Goal: Transaction & Acquisition: Subscribe to service/newsletter

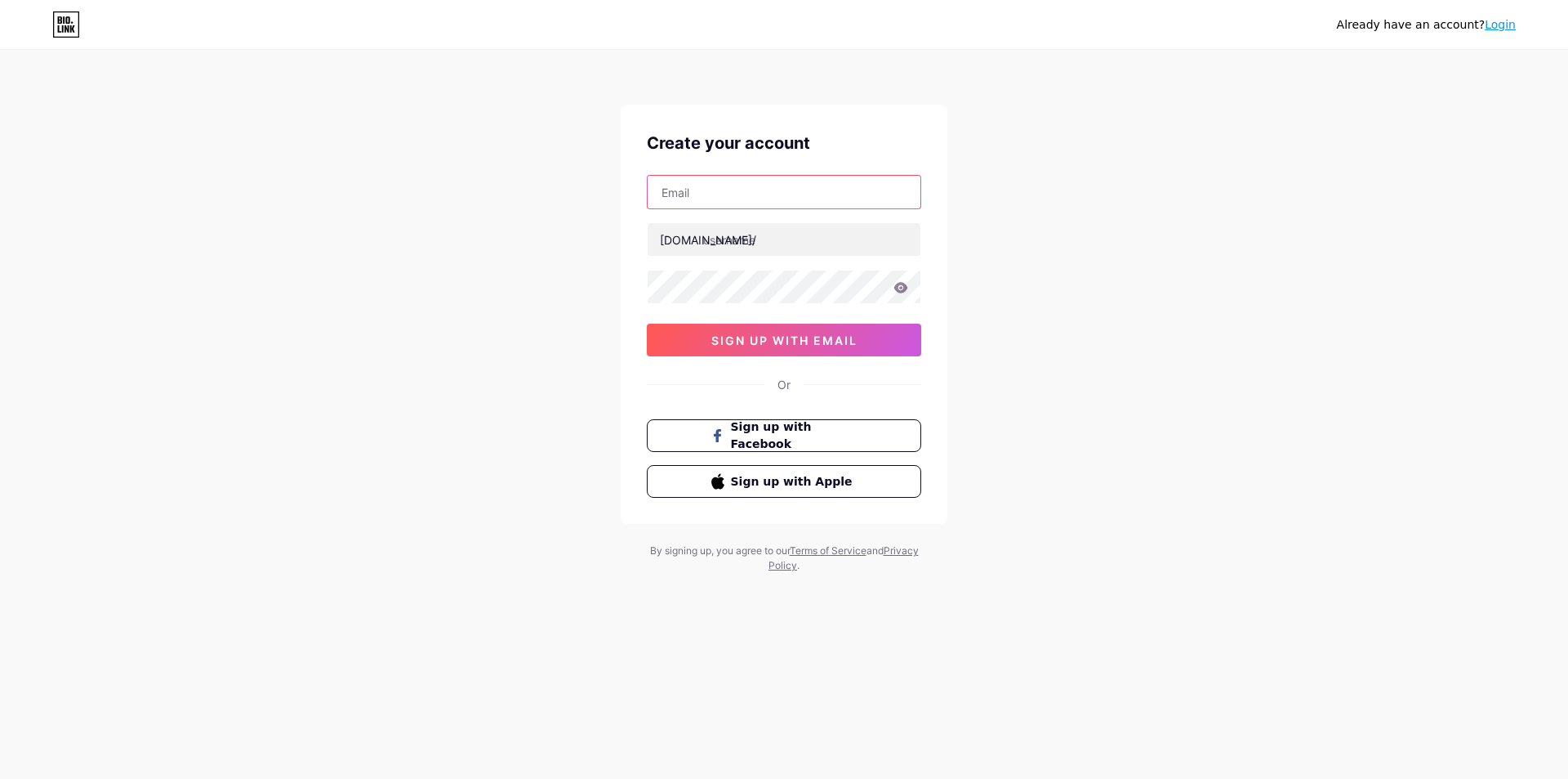
click at [758, 197] on input "text" at bounding box center [784, 192] width 272 height 33
type input "[EMAIL_ADDRESS][DOMAIN_NAME]"
click at [746, 240] on input "text" at bounding box center [784, 240] width 272 height 33
paste input "smhsmarthouse"
type input "smhsmarthouse"
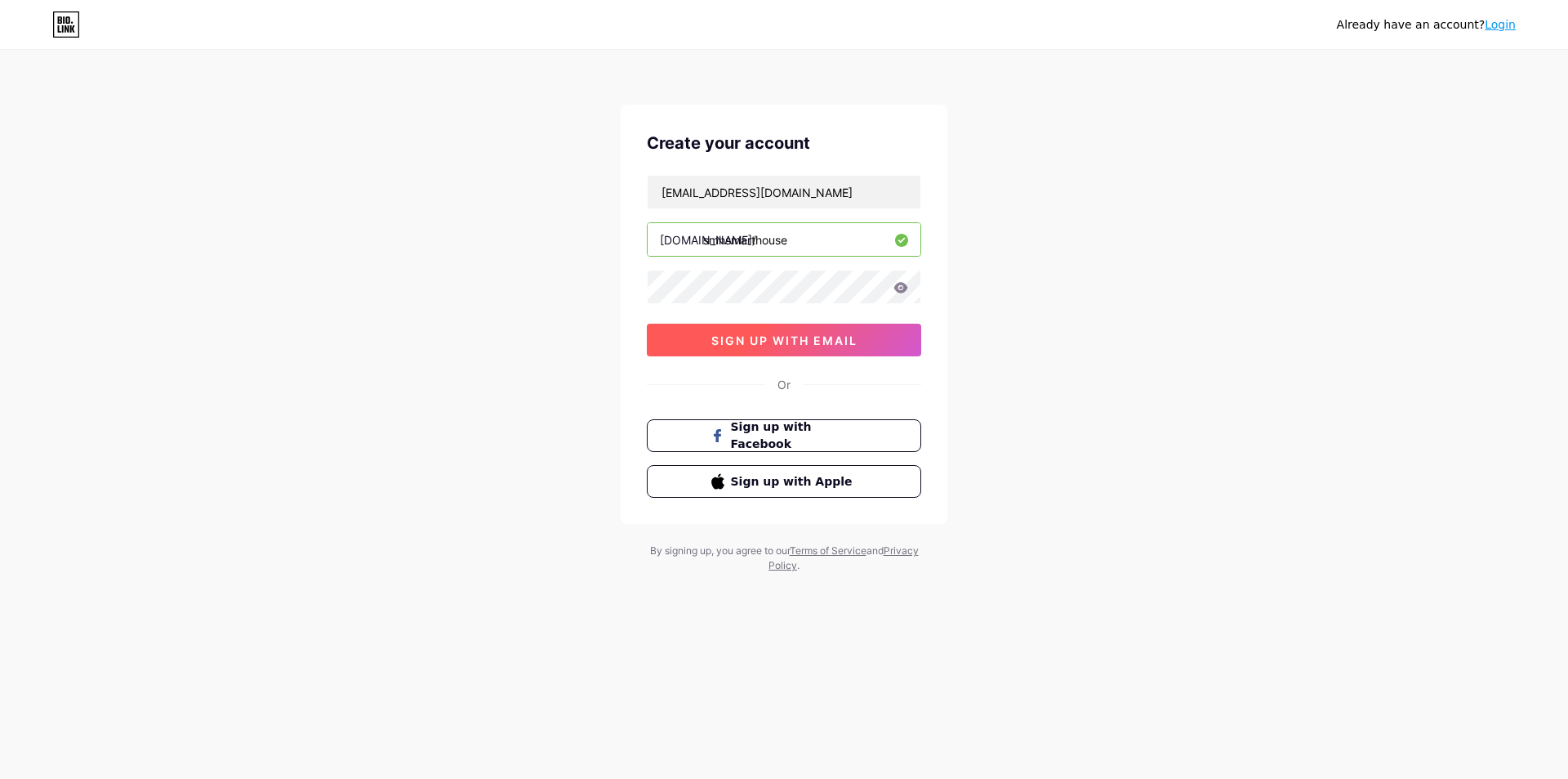
click at [848, 347] on span "sign up with email" at bounding box center [784, 340] width 146 height 13
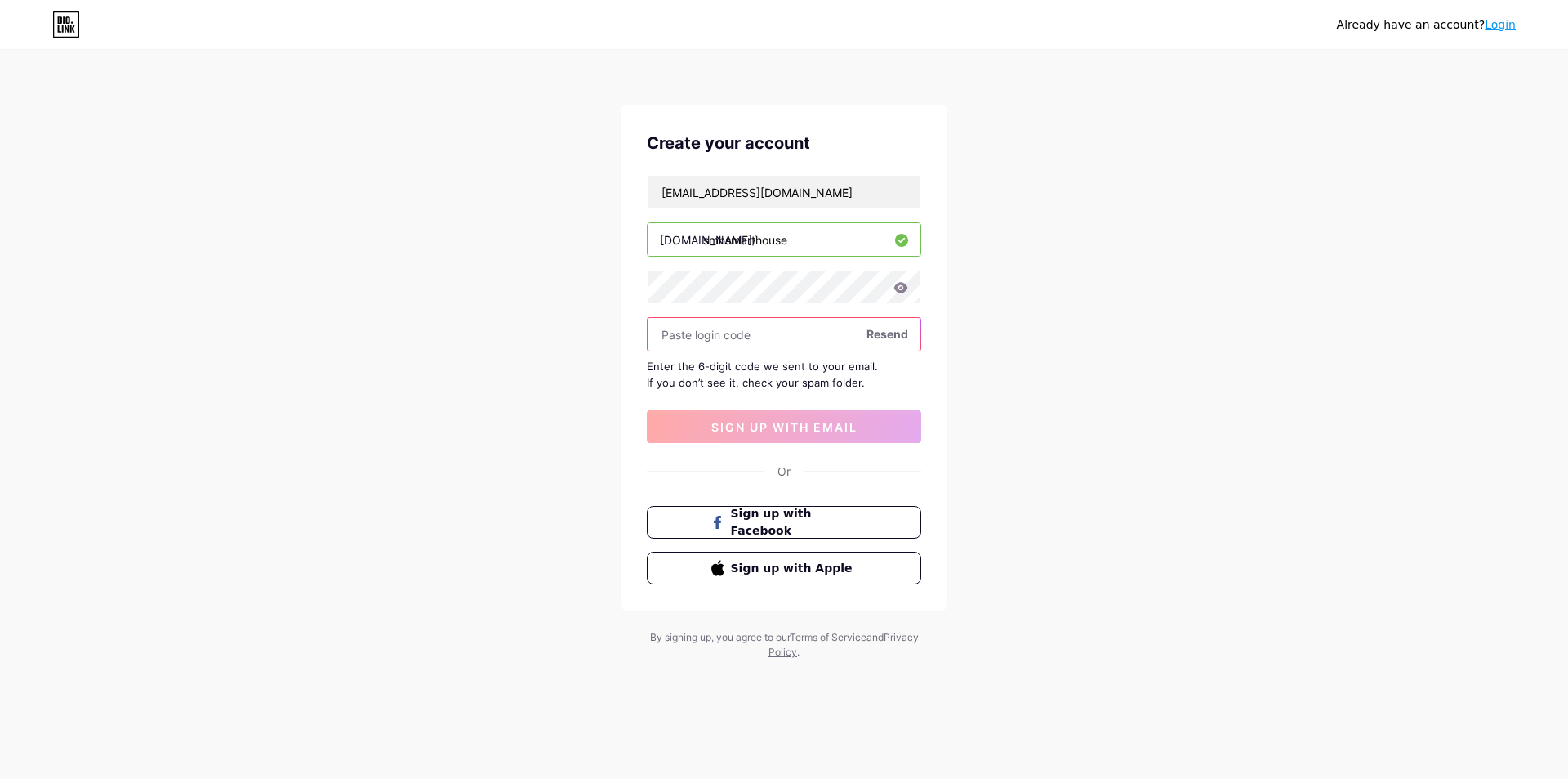
click at [739, 333] on input "text" at bounding box center [784, 334] width 272 height 33
paste input "589875"
type input "589875"
click at [753, 434] on button "sign up with email" at bounding box center [784, 427] width 274 height 33
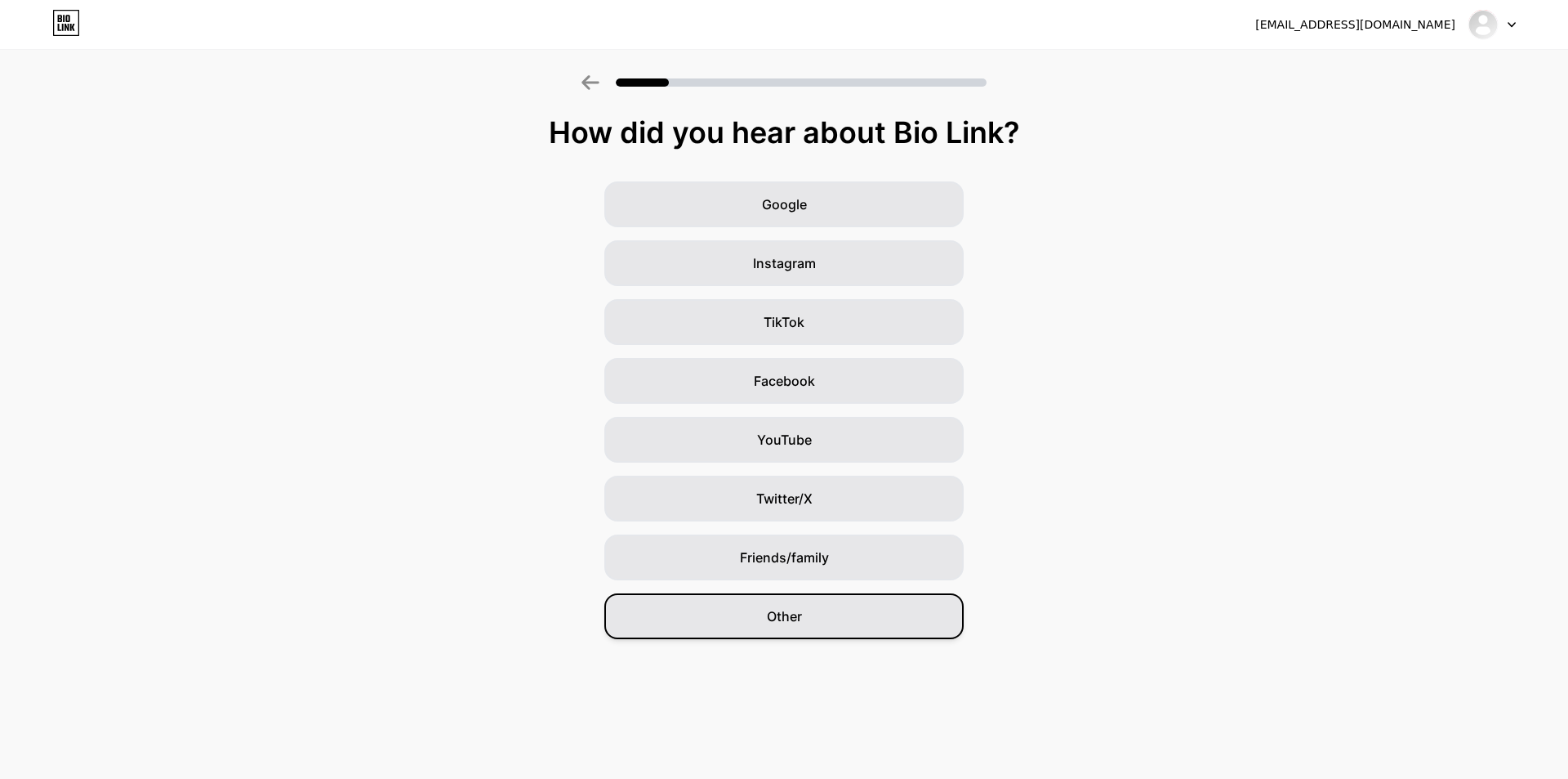
click at [835, 621] on div "Other" at bounding box center [784, 616] width 359 height 46
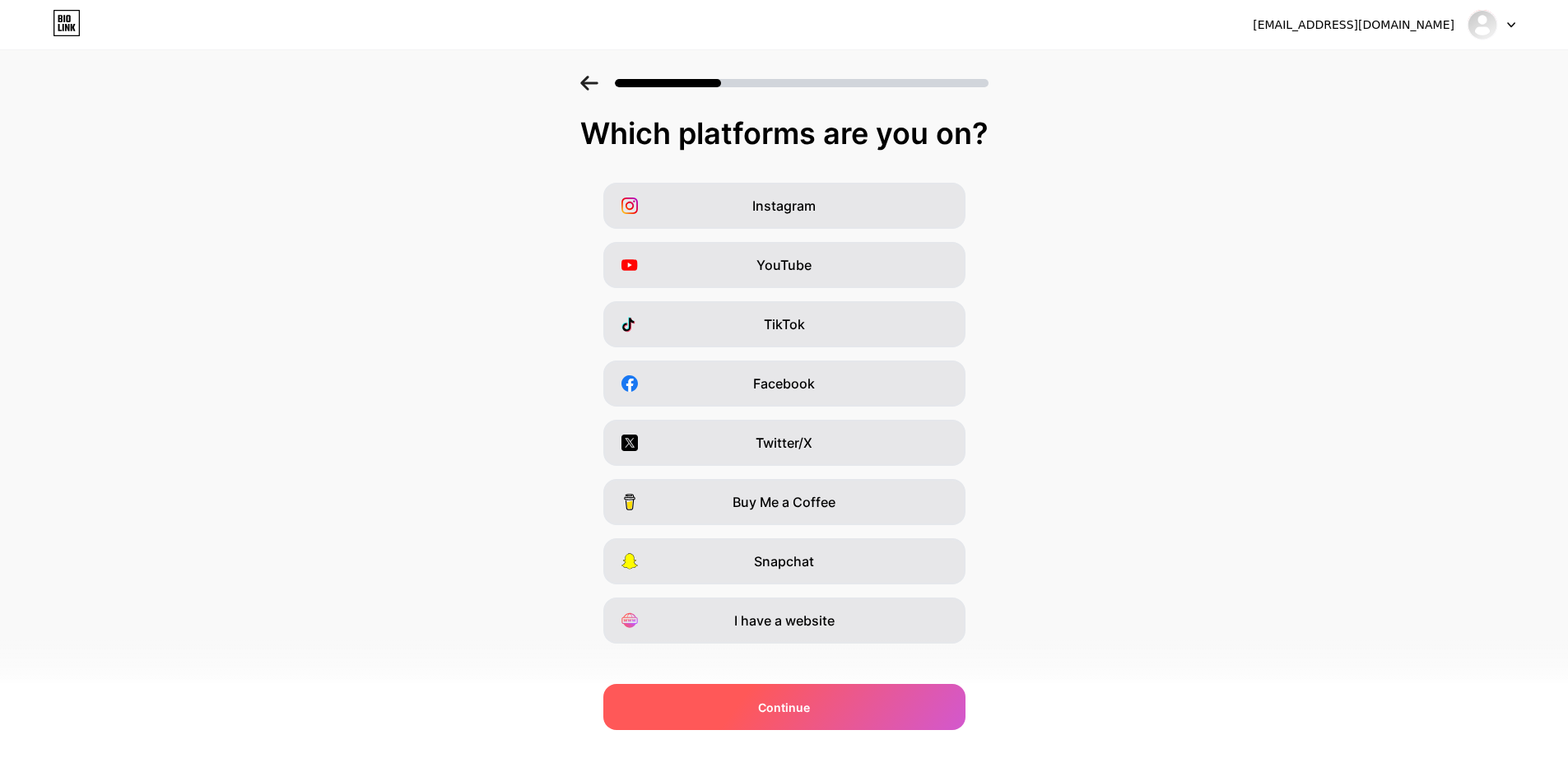
click at [869, 694] on div "Continue" at bounding box center [784, 707] width 362 height 47
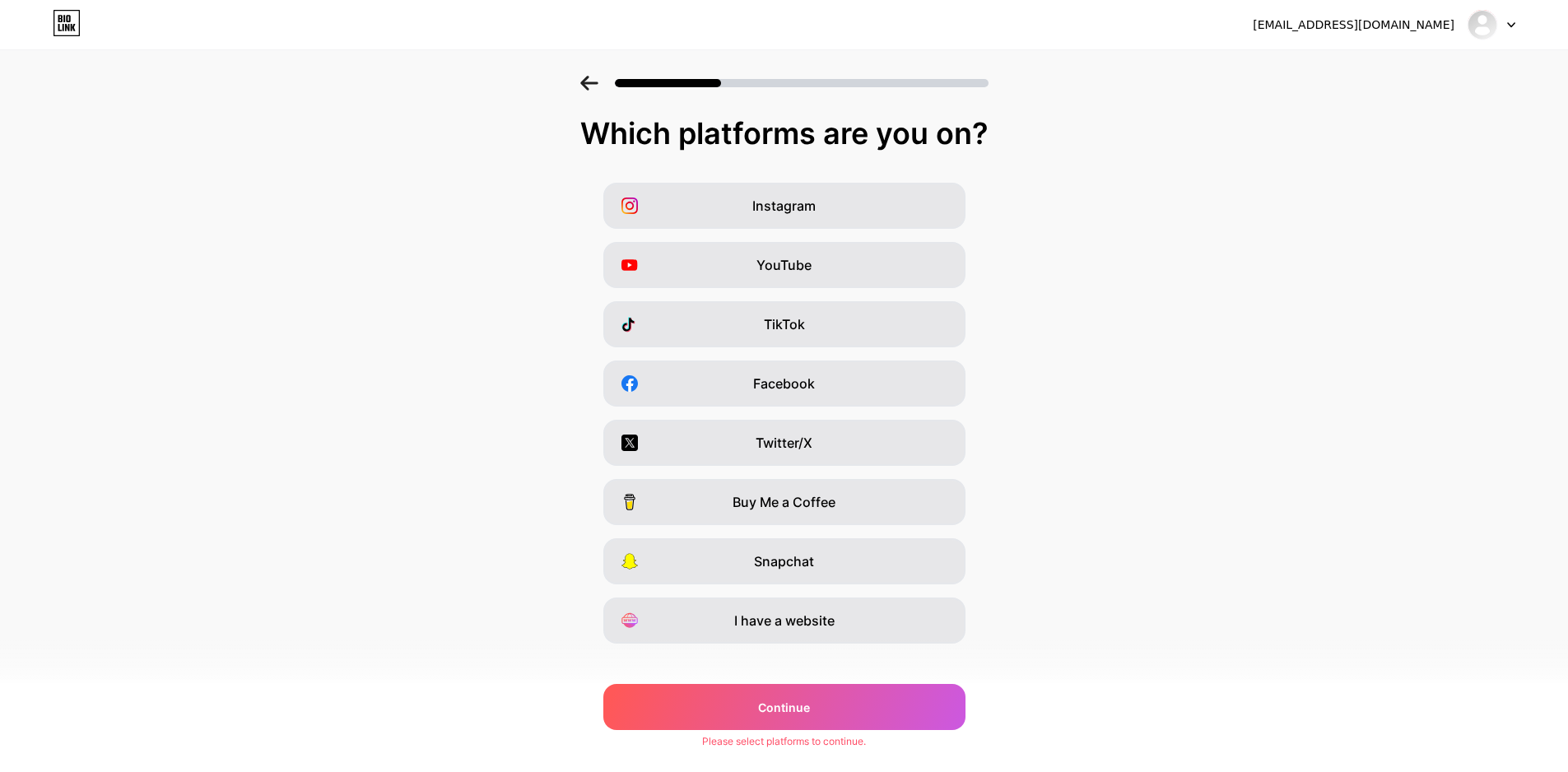
click at [1503, 26] on div at bounding box center [1491, 24] width 48 height 30
click at [1444, 25] on div "[EMAIL_ADDRESS][DOMAIN_NAME]" at bounding box center [1354, 25] width 202 height 17
drag, startPoint x: 1168, startPoint y: 209, endPoint x: 1178, endPoint y: 204, distance: 11.2
click at [1168, 210] on div "Instagram YouTube TikTok Facebook Twitter/X Buy Me a Coffee Snapchat I have a w…" at bounding box center [783, 412] width 1552 height 461
click at [1507, 33] on div at bounding box center [1491, 24] width 48 height 30
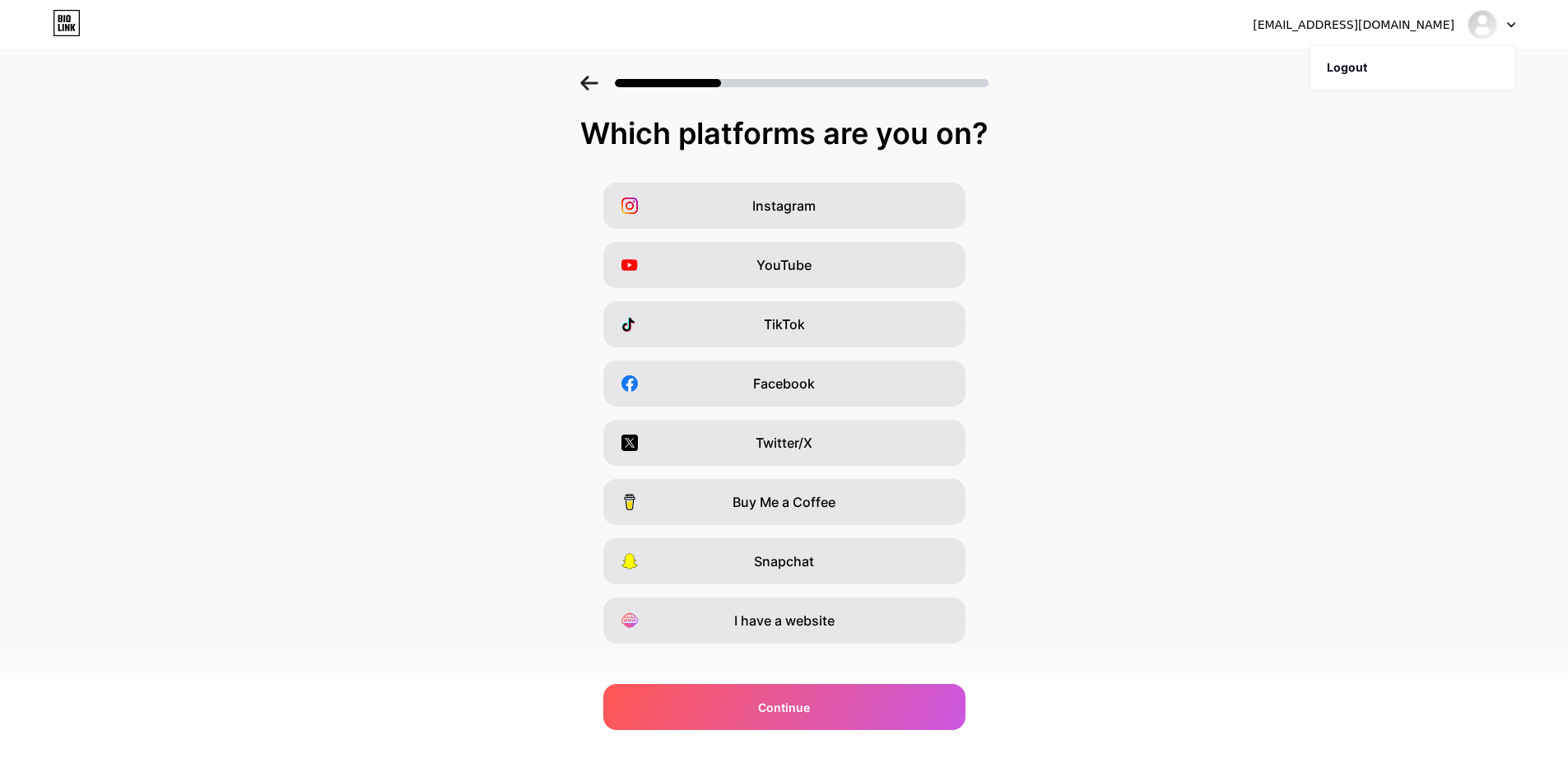
click at [1336, 207] on div "Instagram YouTube TikTok Facebook Twitter/X Buy Me a Coffee Snapchat I have a w…" at bounding box center [783, 412] width 1552 height 461
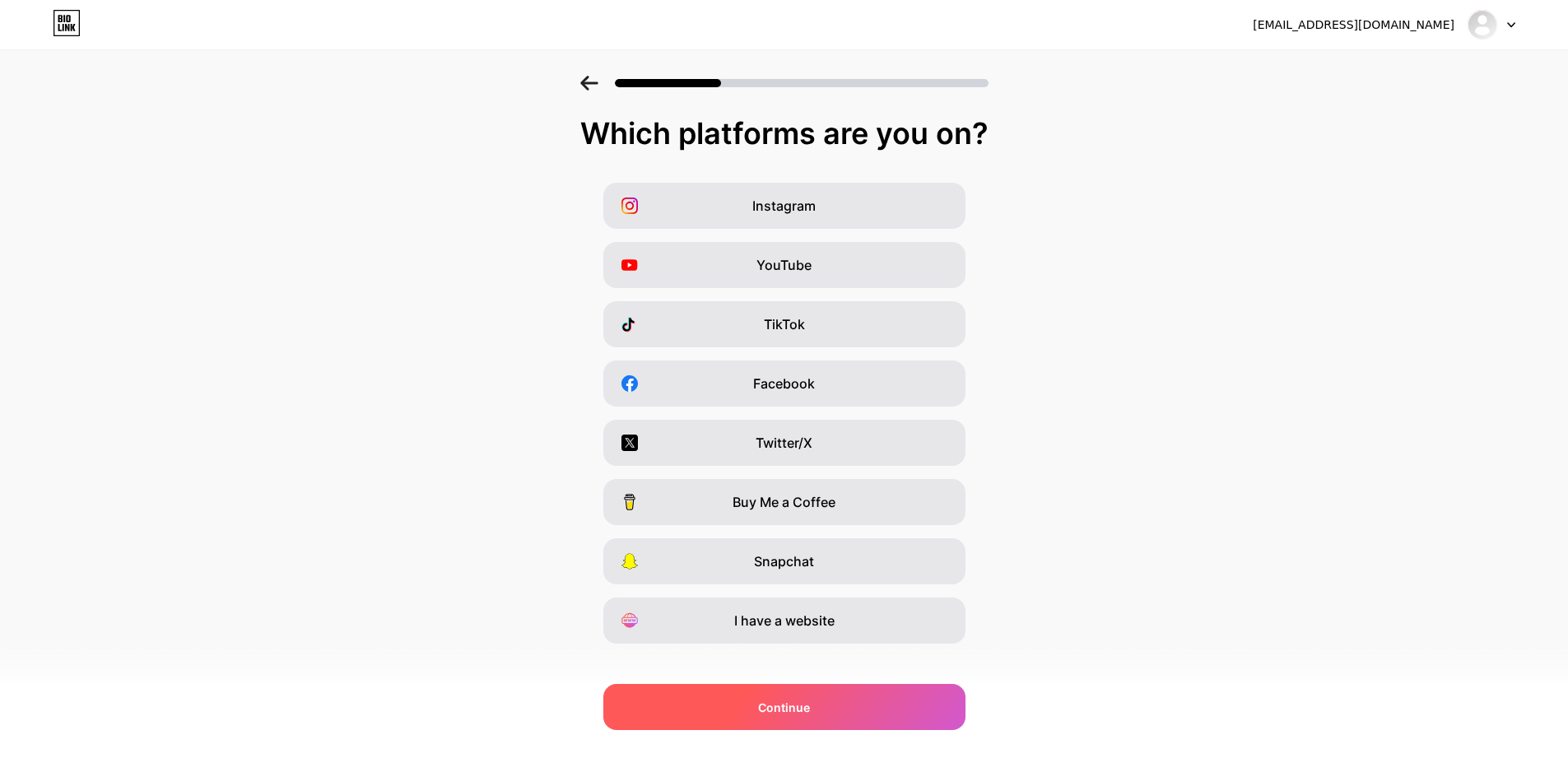
click at [768, 704] on span "Continue" at bounding box center [783, 707] width 51 height 17
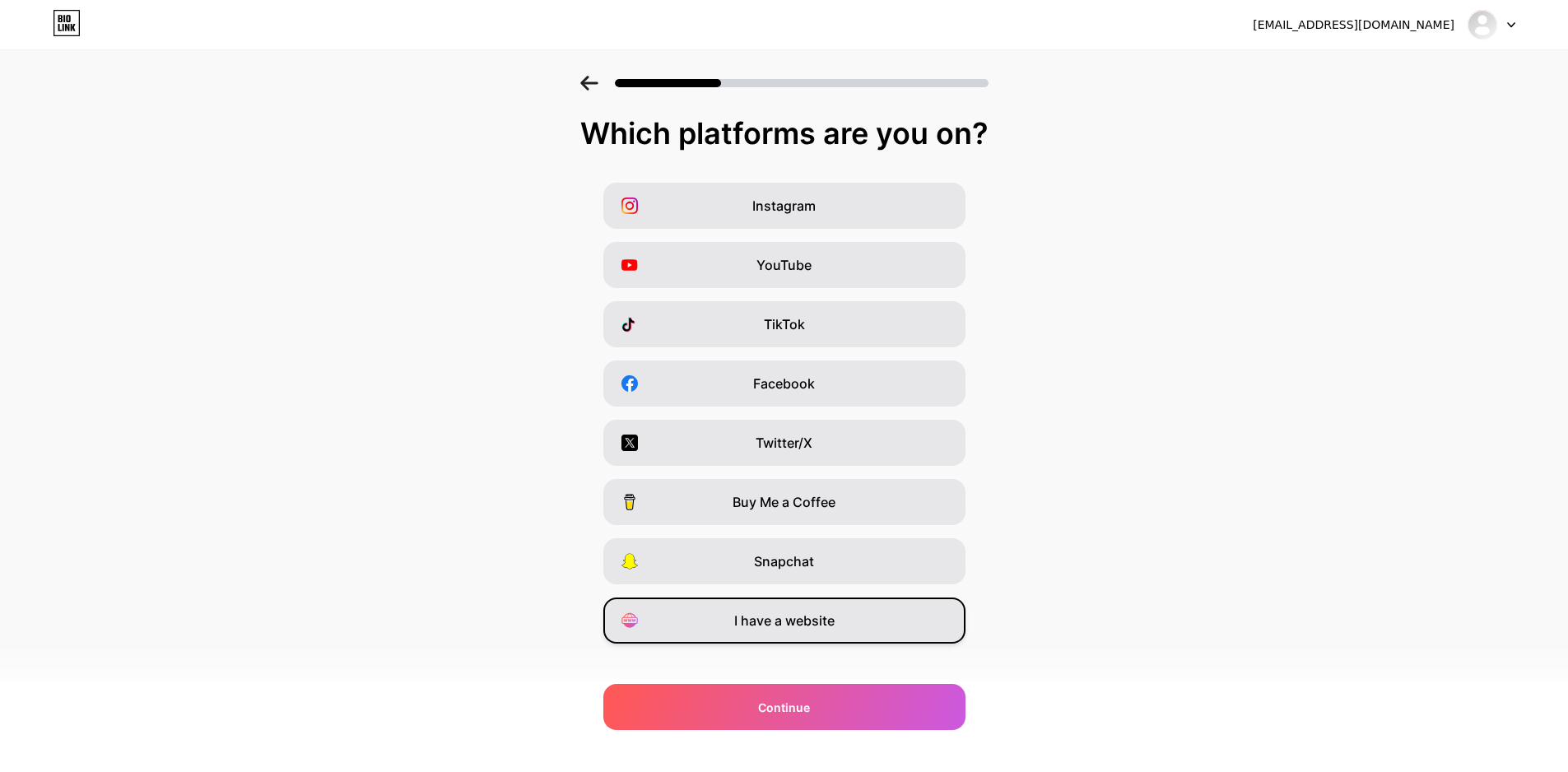
click at [871, 626] on div "I have a website" at bounding box center [784, 621] width 362 height 47
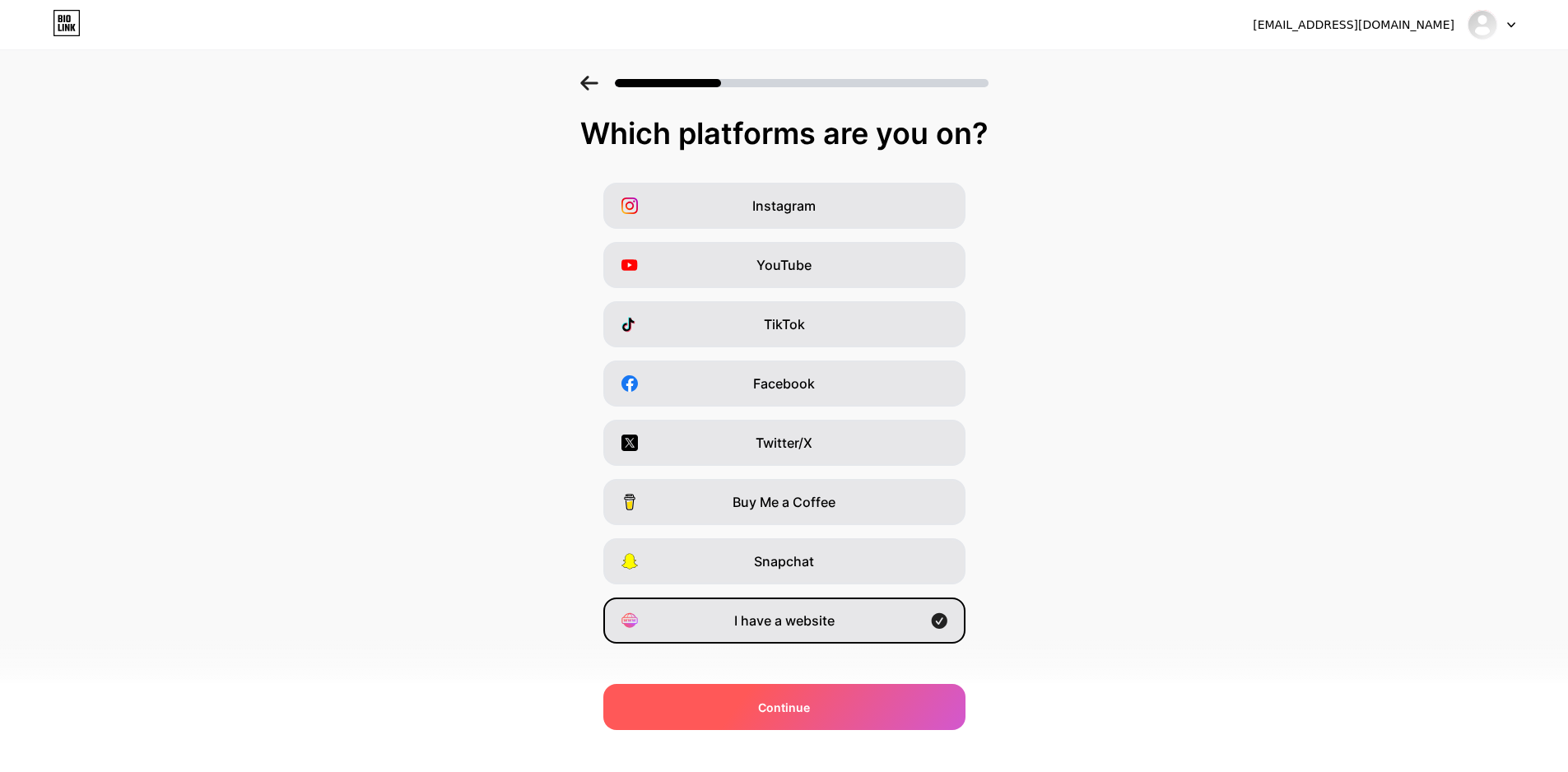
click at [810, 711] on span "Continue" at bounding box center [783, 707] width 51 height 17
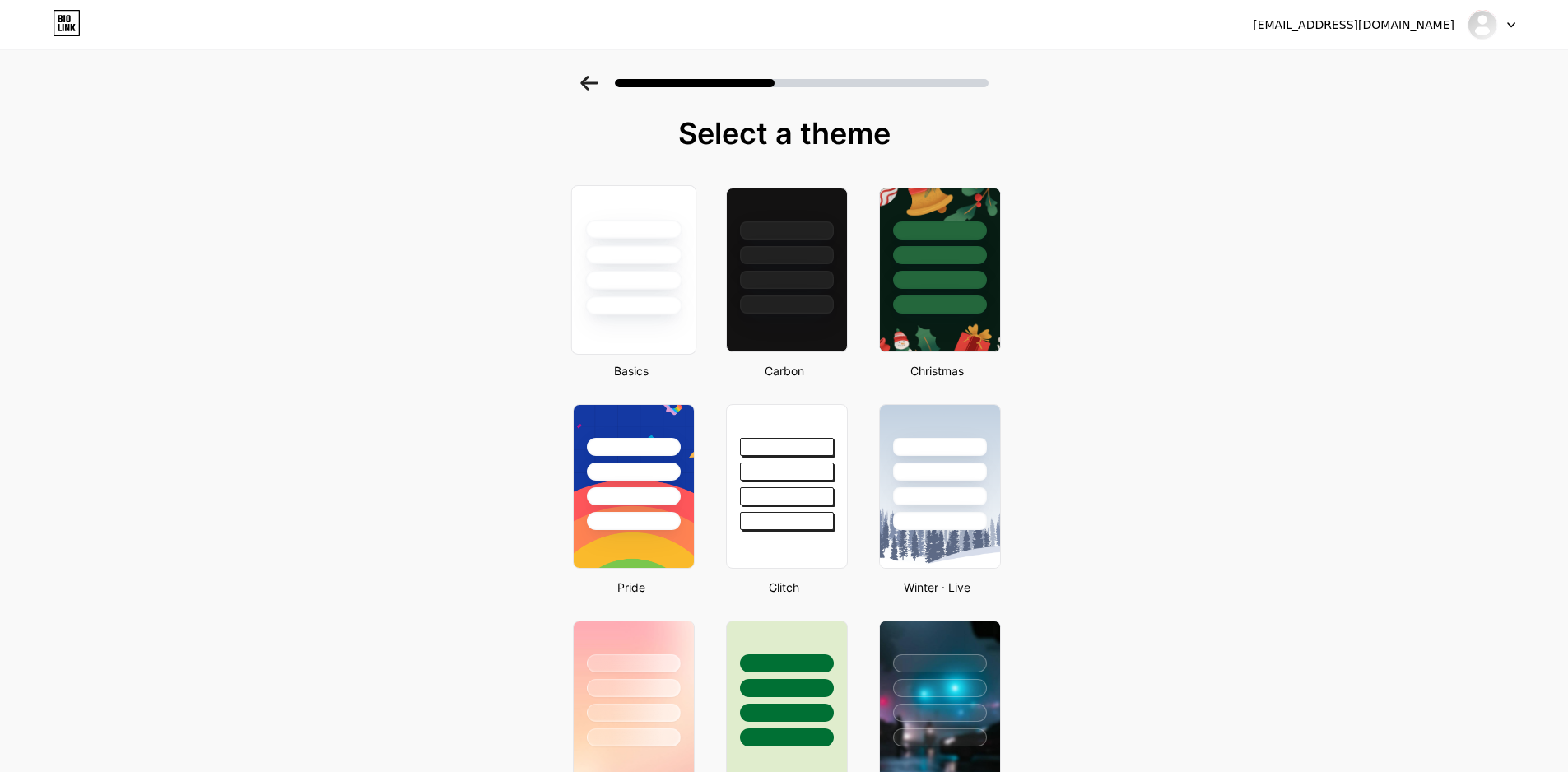
click at [600, 267] on div at bounding box center [633, 250] width 123 height 129
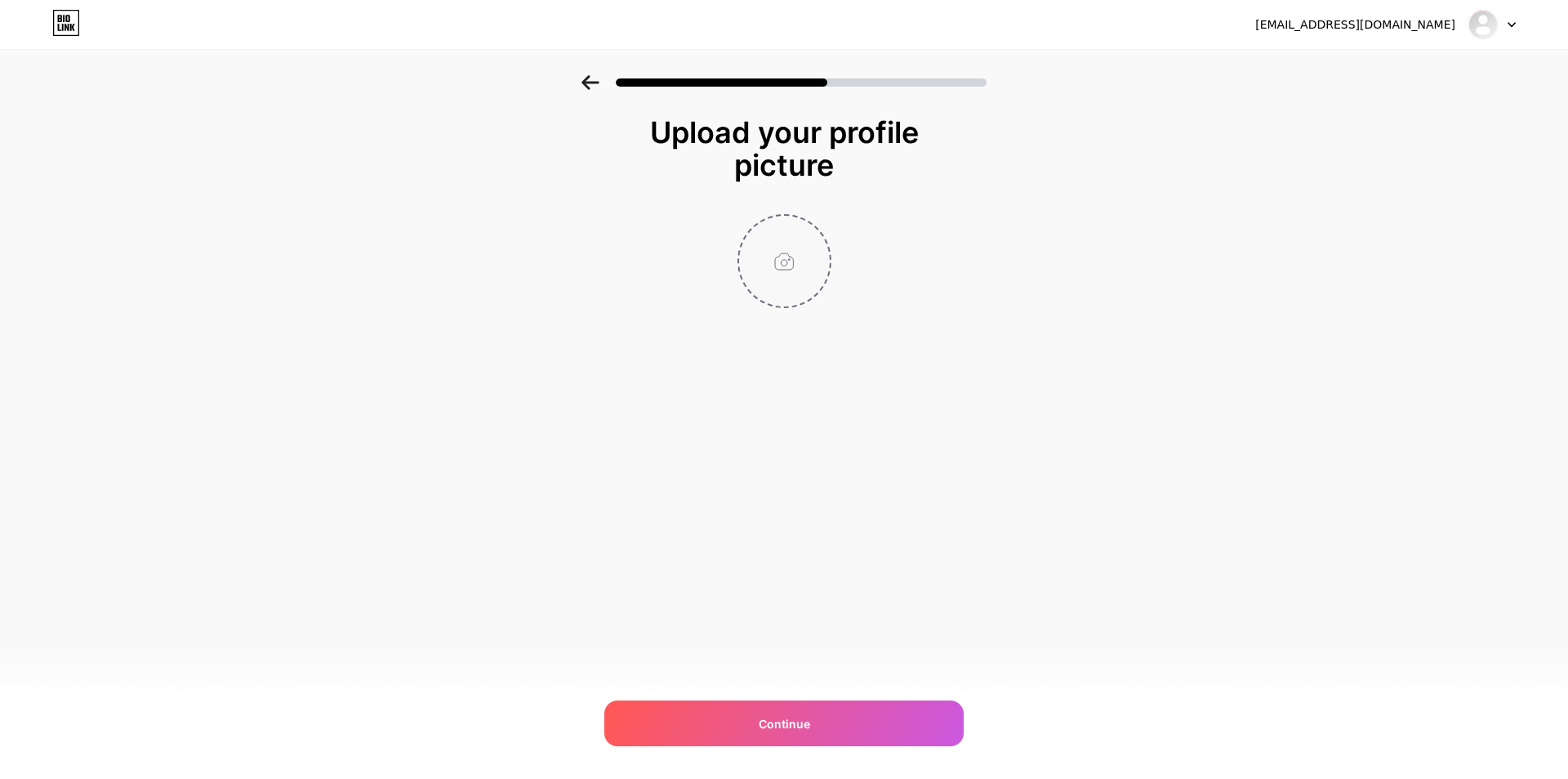
click at [789, 265] on input "file" at bounding box center [784, 261] width 90 height 91
type input "C:\fakepath\logo.jpg"
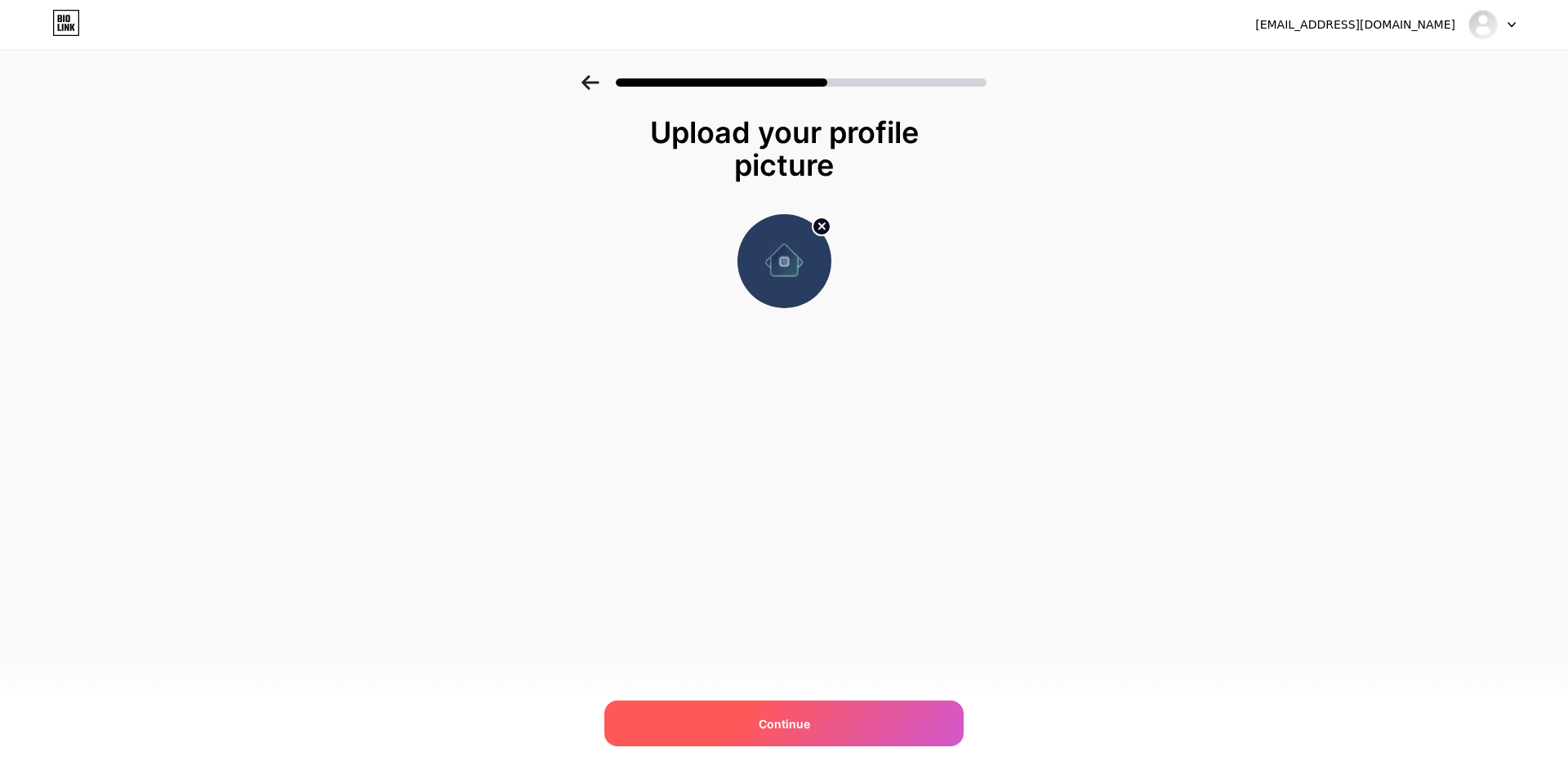
click at [777, 726] on span "Continue" at bounding box center [784, 723] width 51 height 17
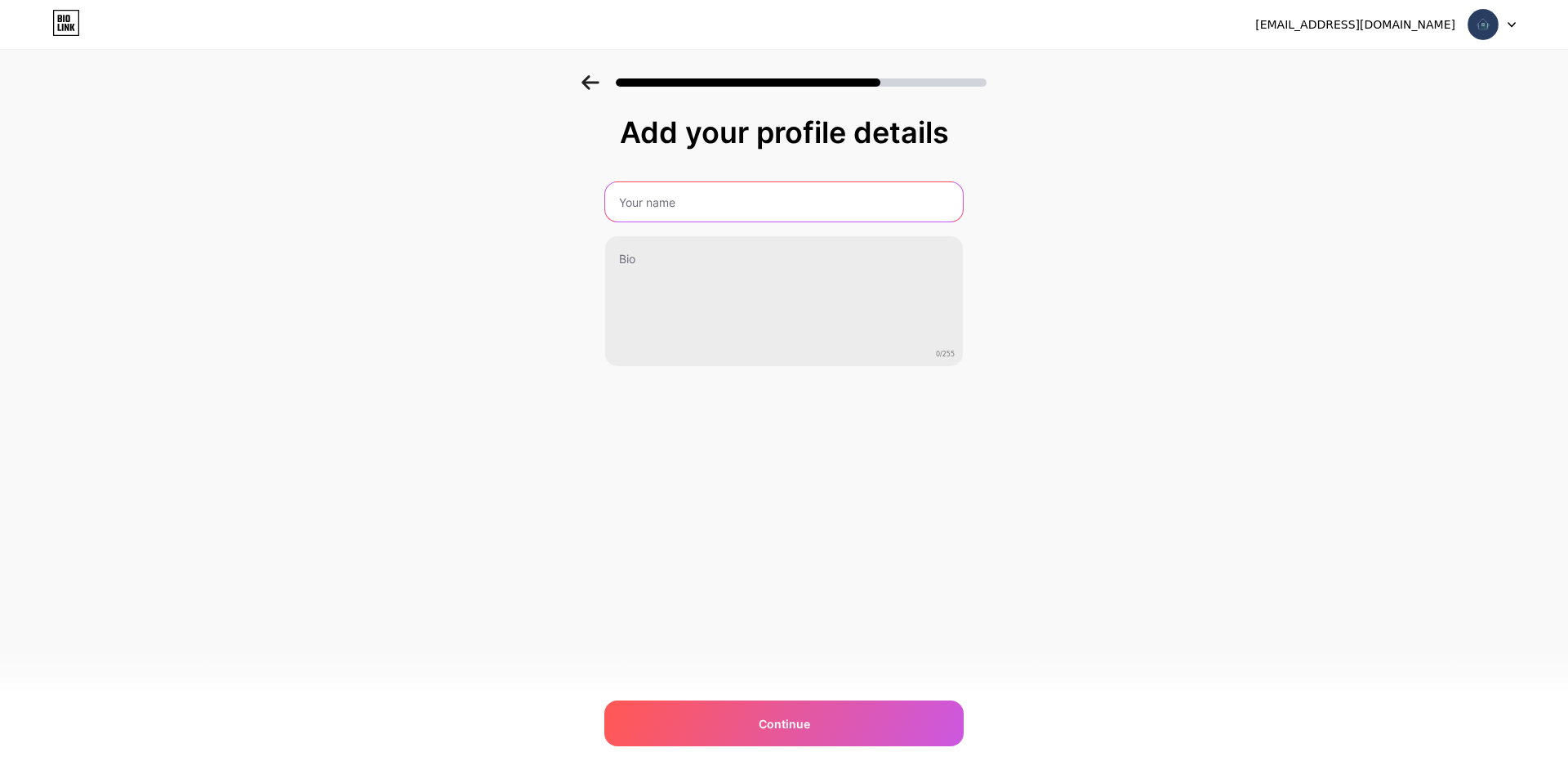
click at [737, 213] on input "text" at bounding box center [784, 201] width 358 height 39
type input "Smh Smart House"
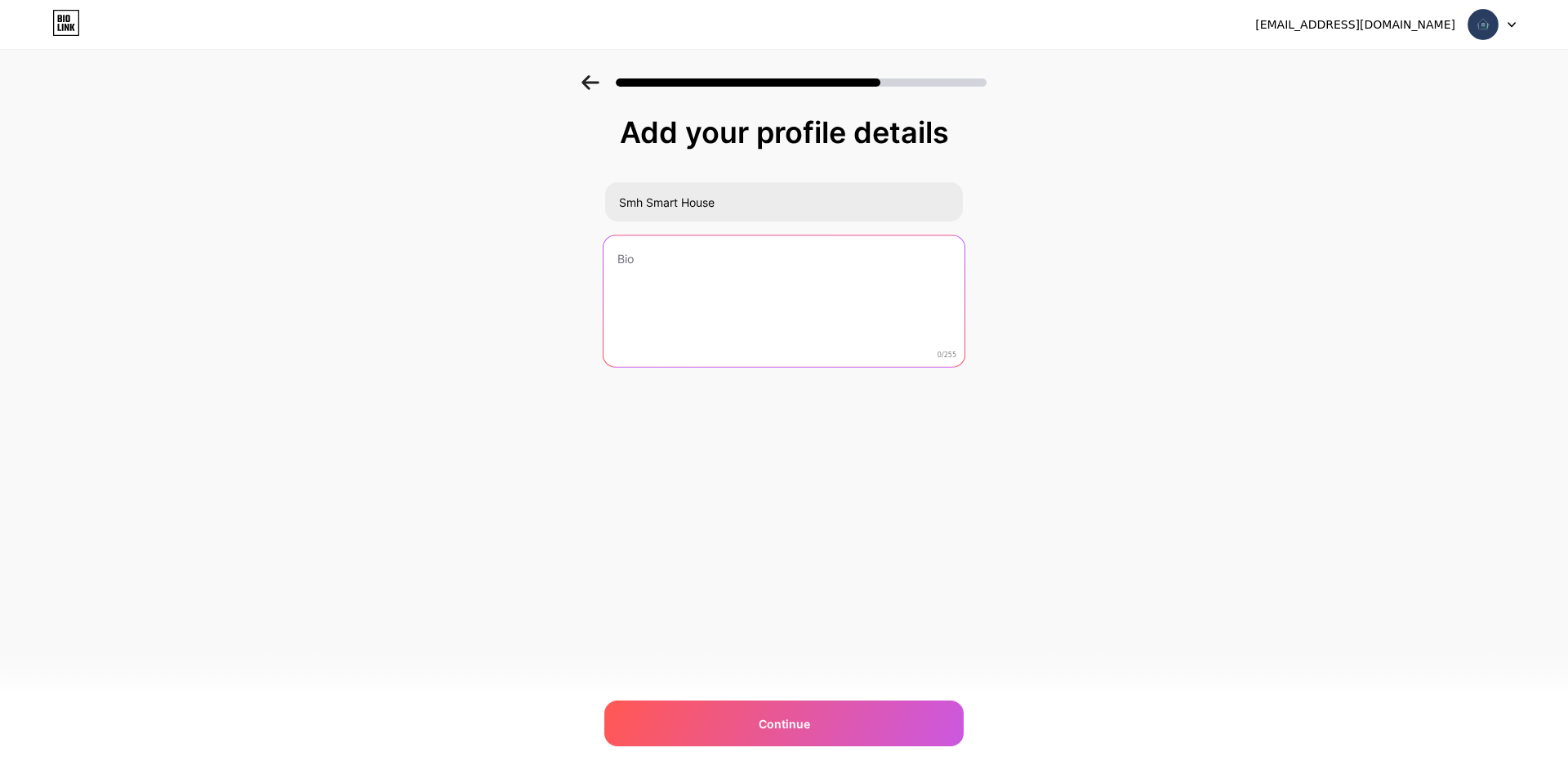
click at [686, 275] on textarea at bounding box center [784, 301] width 361 height 133
paste textarea "Contrata un técnico cualificado en energías renovables y eficiencia energética …"
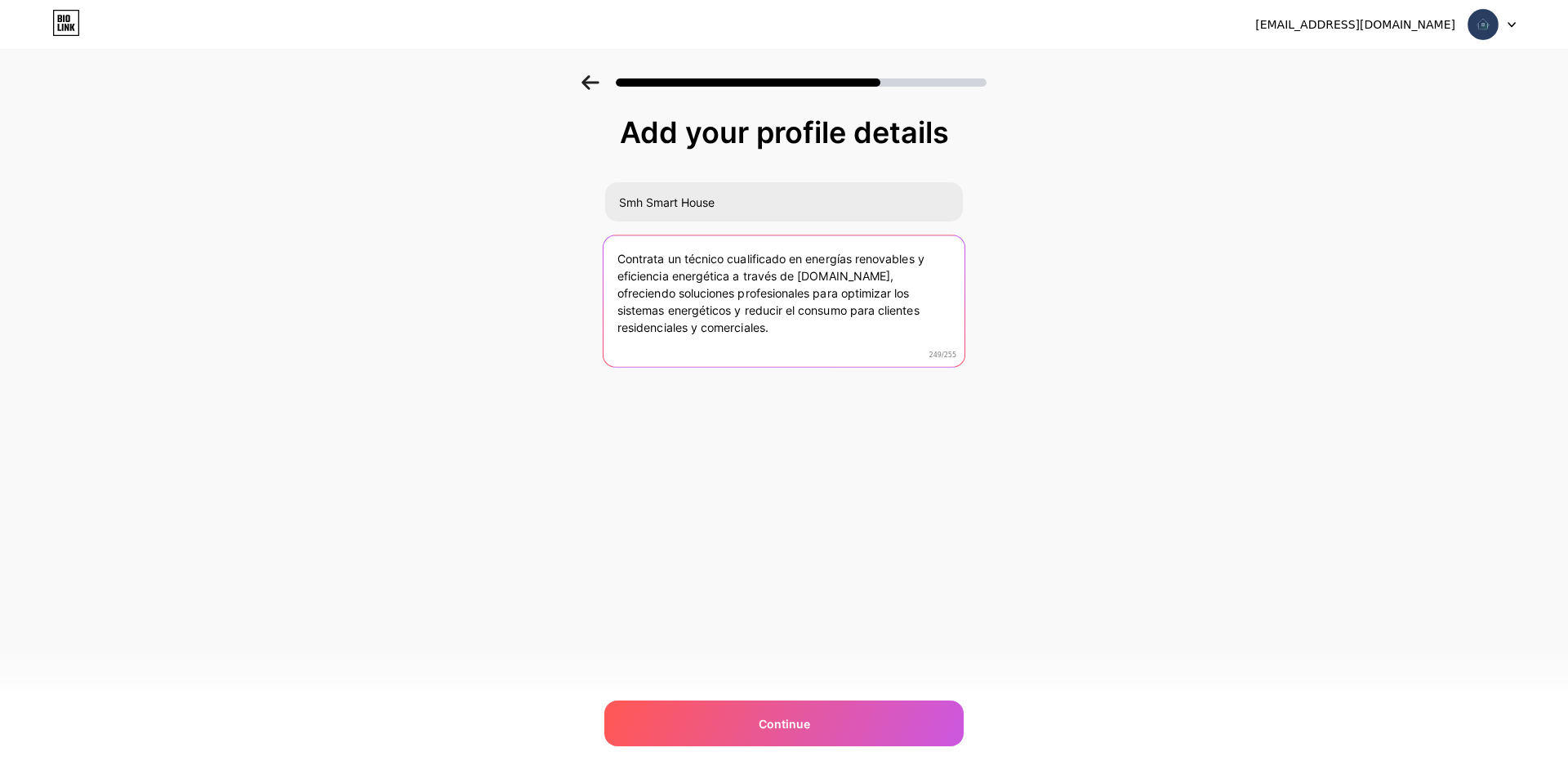
paste textarea "Visíta"
drag, startPoint x: 669, startPoint y: 354, endPoint x: 615, endPoint y: 351, distance: 54.1
click at [615, 351] on textarea "Contrata un técnico cualificado en energías renovables y eficiencia energética …" at bounding box center [784, 301] width 361 height 133
paste textarea "Visíta"
drag, startPoint x: 676, startPoint y: 349, endPoint x: 598, endPoint y: 346, distance: 78.1
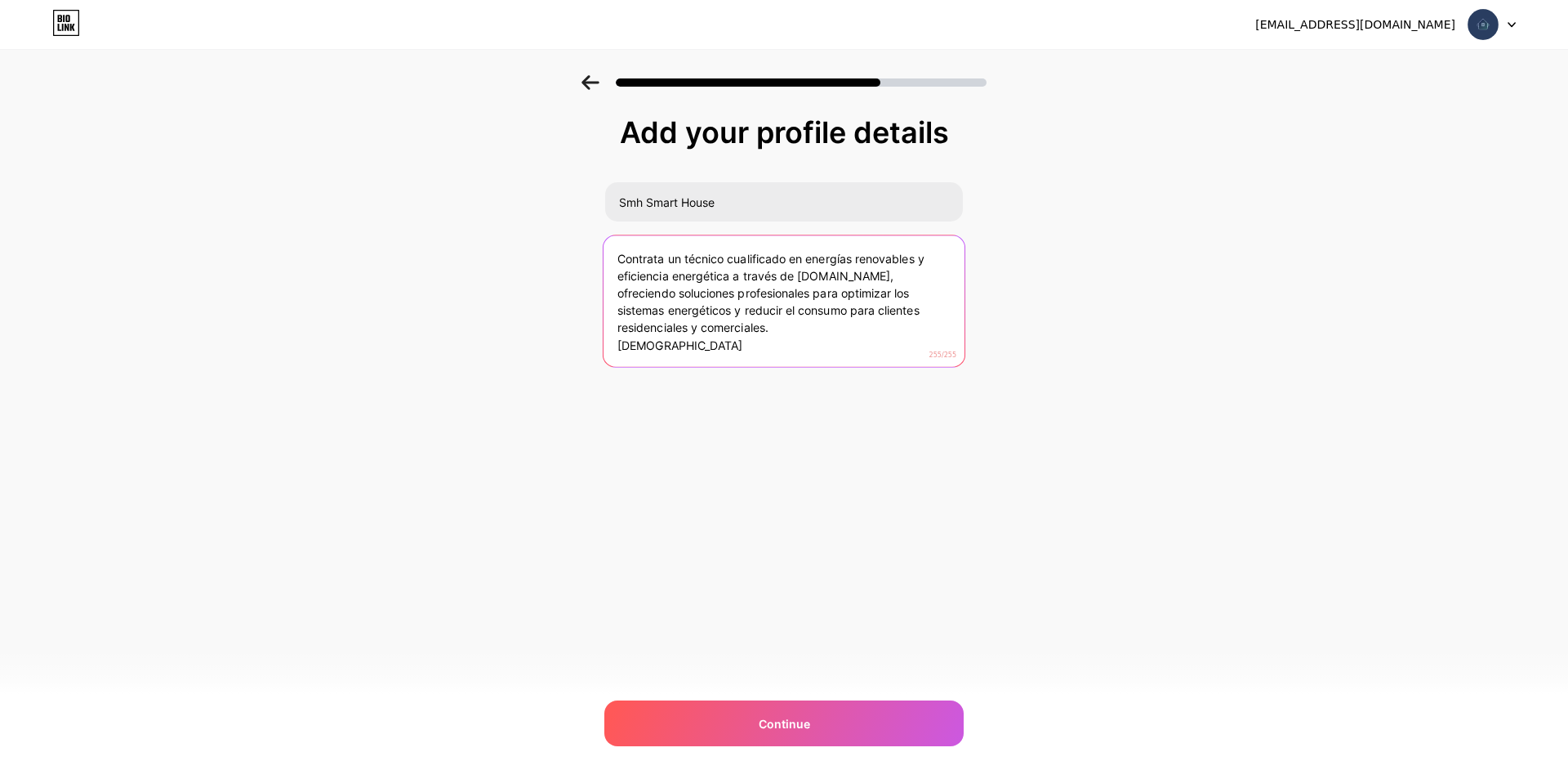
click at [598, 346] on div "Add your profile details Smh Smart House Contrata un técnico cualificado en ene…" at bounding box center [784, 262] width 1568 height 374
drag, startPoint x: 807, startPoint y: 345, endPoint x: 612, endPoint y: 256, distance: 214.4
click at [612, 256] on textarea "Contrata un técnico cualificado en energías renovables y eficiencia energética …" at bounding box center [784, 301] width 361 height 133
paste textarea "sulte con un especialista en domótica en Valencia en smhsmarthouse.es, que ofre…"
paste textarea "Visítanos :- https://smhsm"
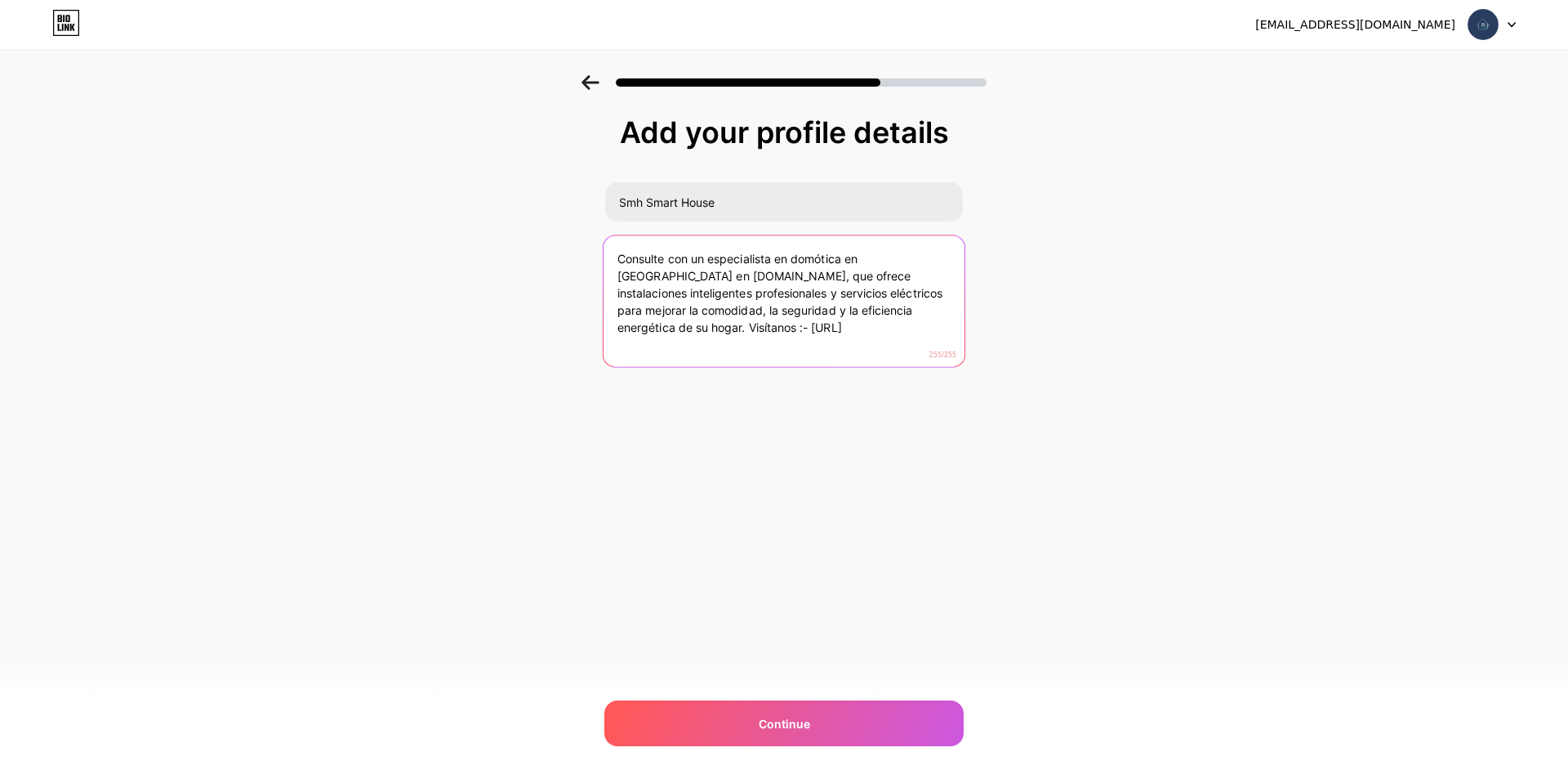
drag, startPoint x: 809, startPoint y: 334, endPoint x: 655, endPoint y: 332, distance: 154.0
click at [655, 332] on textarea "Consulte con un especialista en domótica en Valencia en smhsmarthouse.es, que o…" at bounding box center [784, 301] width 361 height 133
type textarea "Consulte con un especialista en domótica en Valencia en smhsmarthouse.es, que o…"
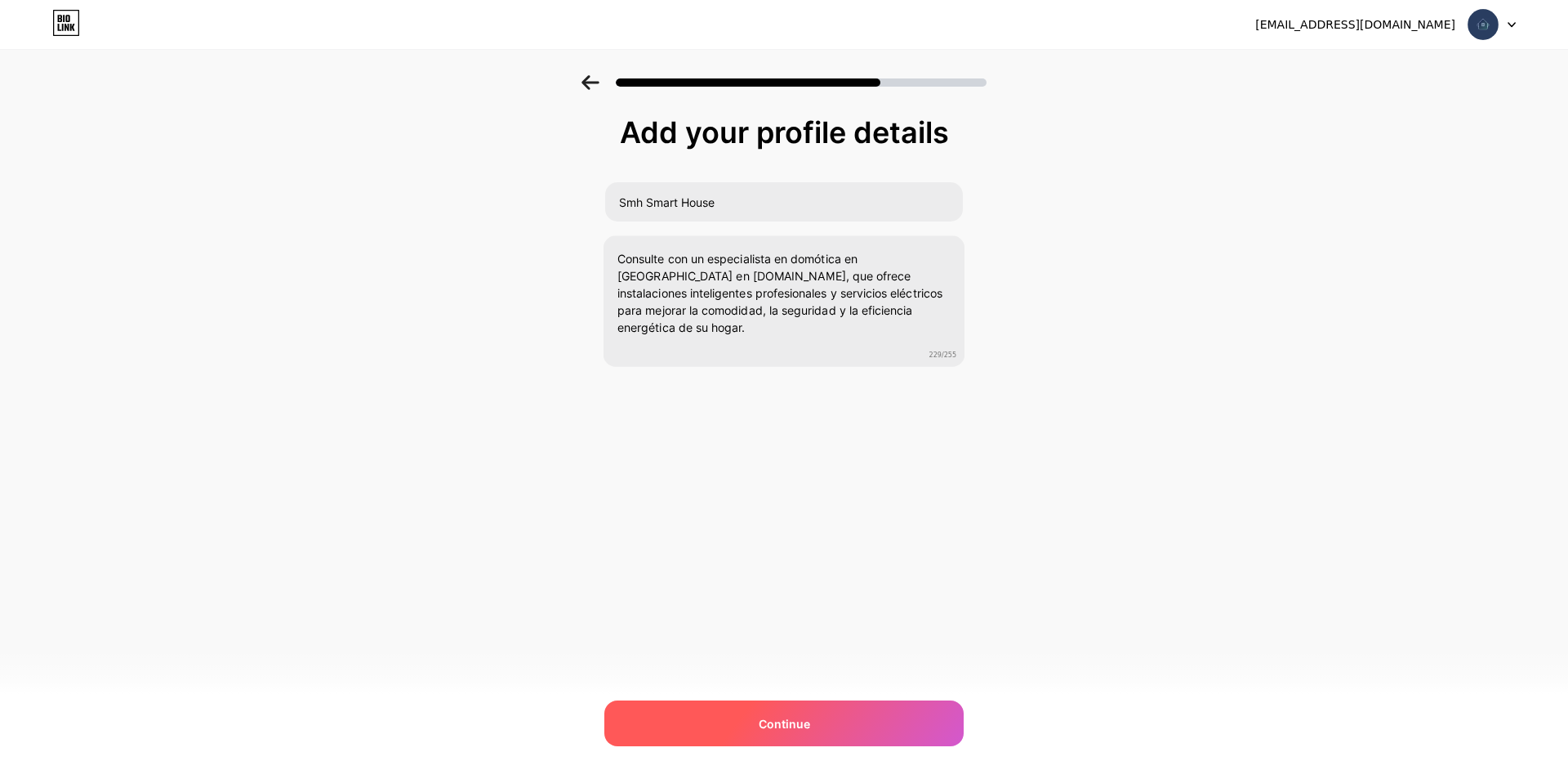
click at [773, 723] on span "Continue" at bounding box center [784, 723] width 51 height 17
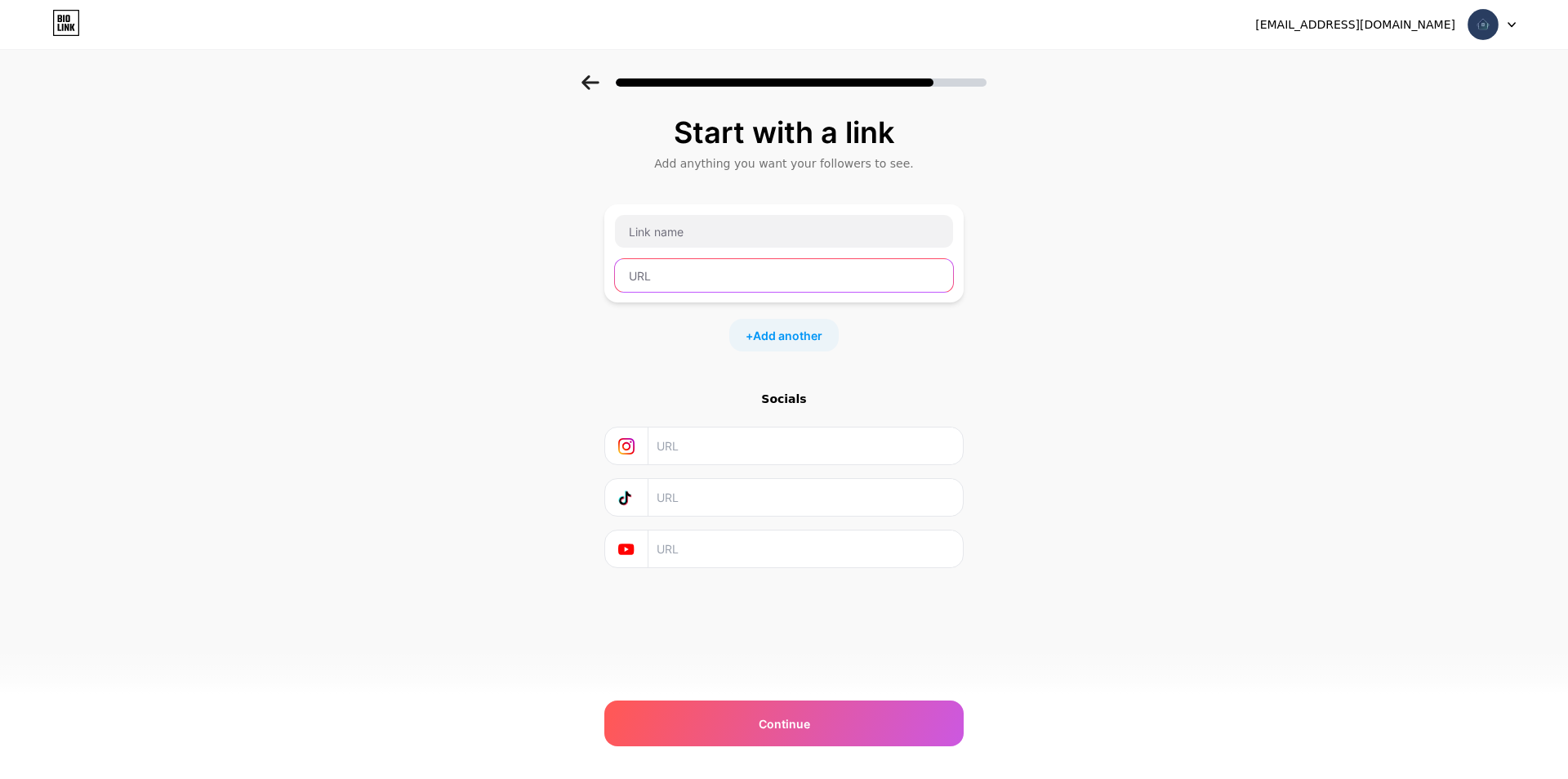
click at [715, 272] on input "text" at bounding box center [784, 275] width 338 height 33
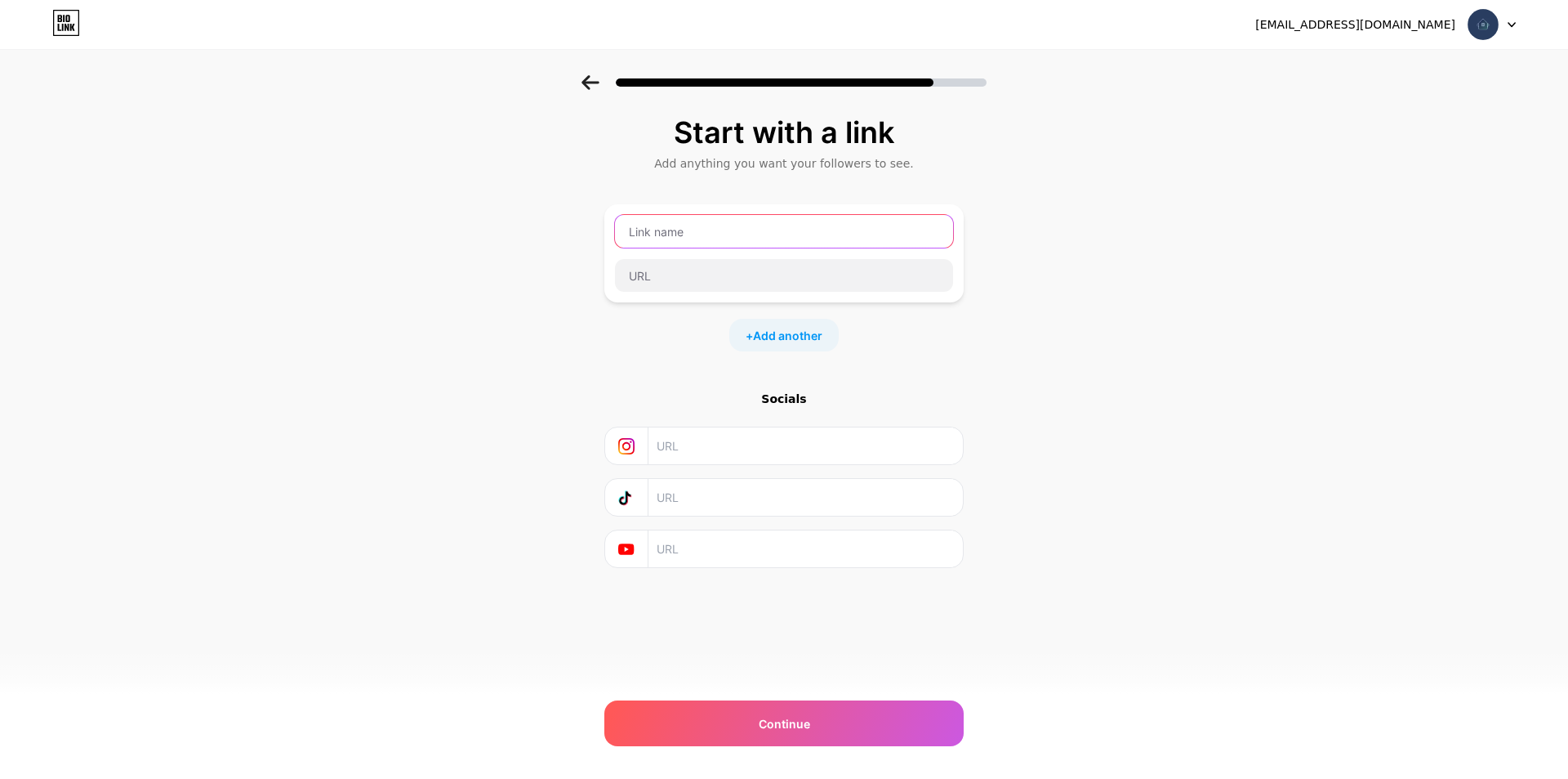
click at [720, 240] on input "text" at bounding box center [784, 231] width 338 height 33
type input "website"
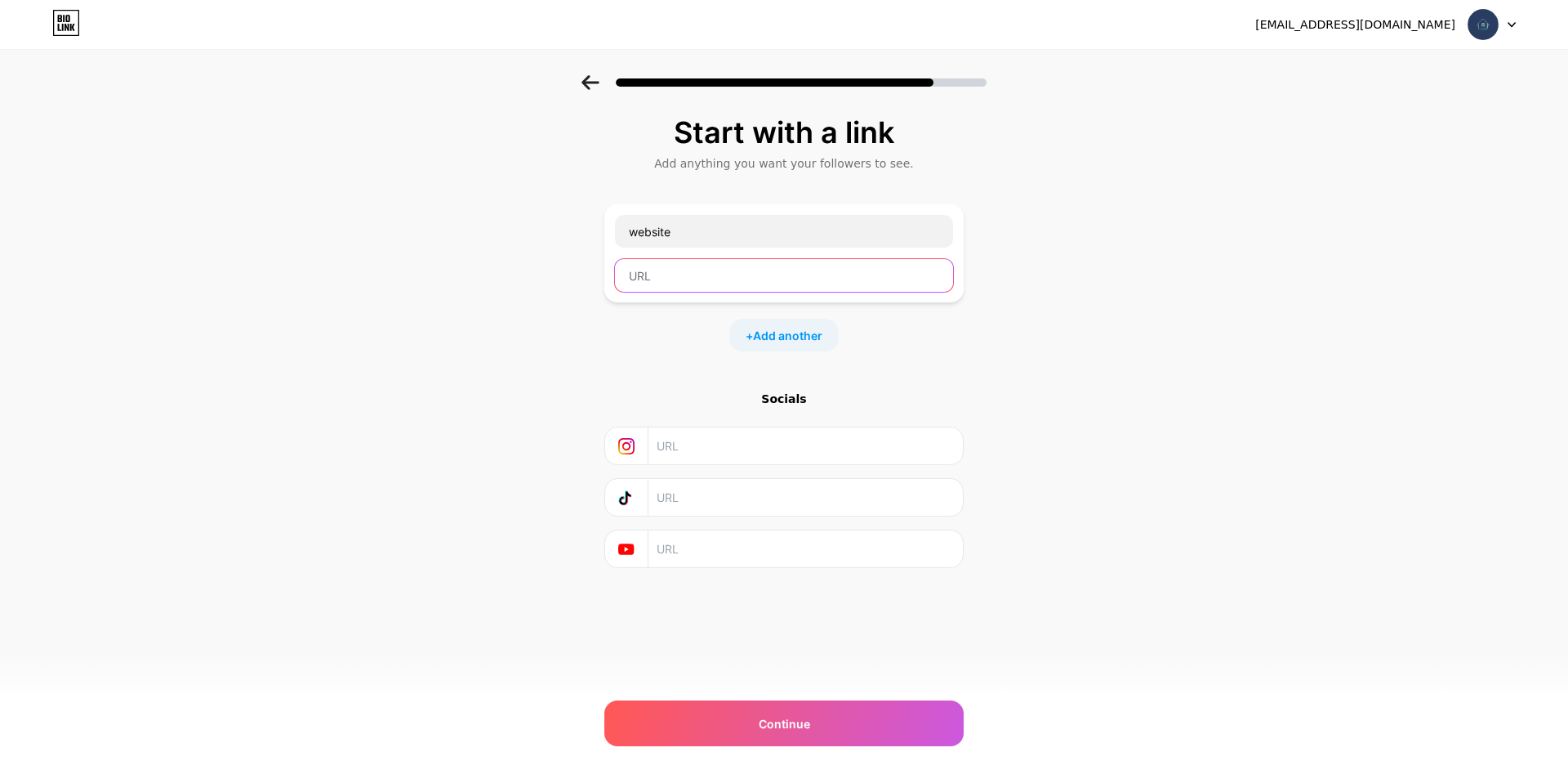
click at [744, 274] on input "text" at bounding box center [784, 275] width 338 height 33
paste input "https://smhsmarthouse.es/"
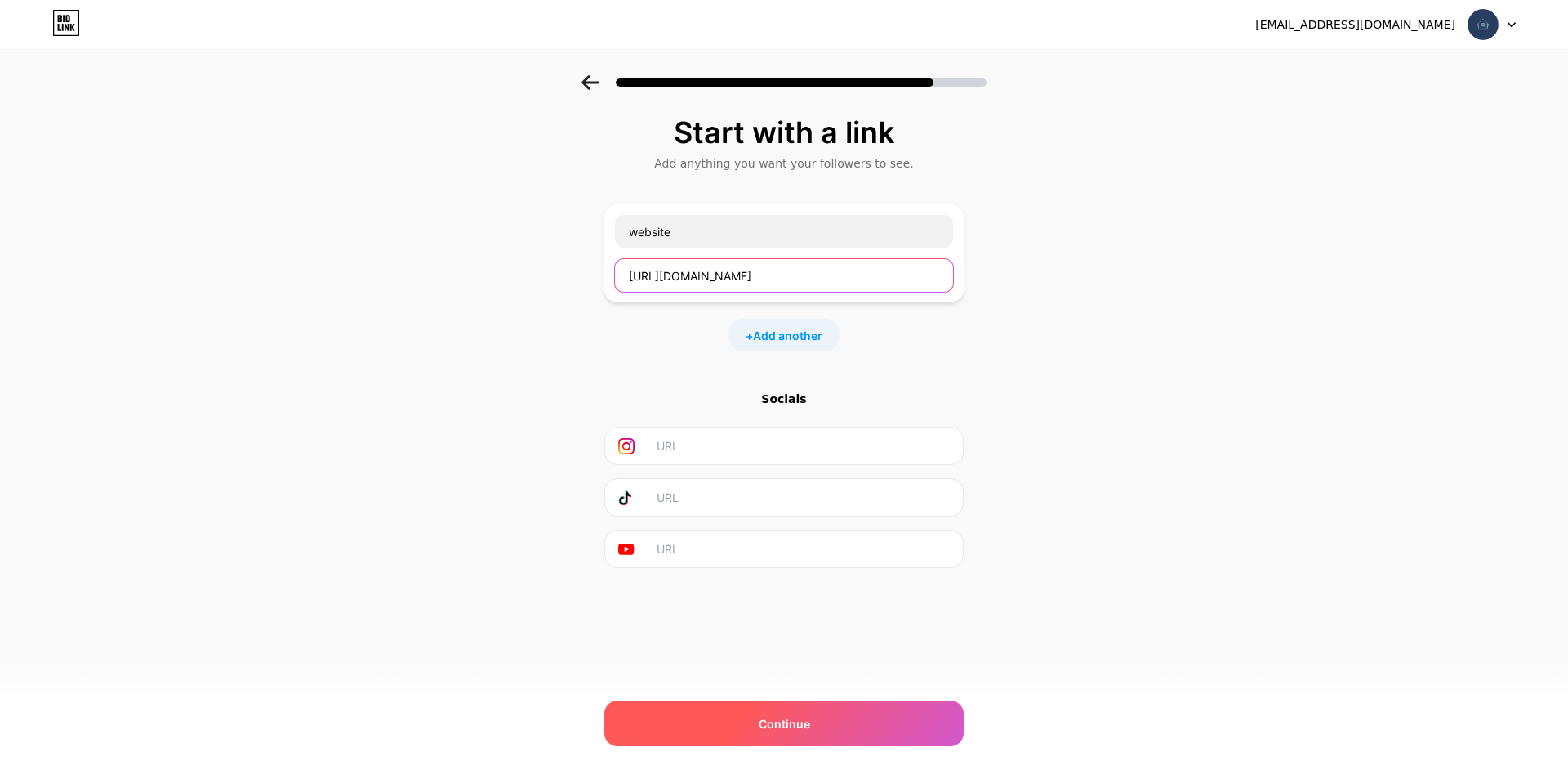
type input "https://smhsmarthouse.es/"
click at [797, 736] on div "Continue" at bounding box center [784, 723] width 359 height 46
click at [805, 725] on span "Continue" at bounding box center [784, 723] width 51 height 17
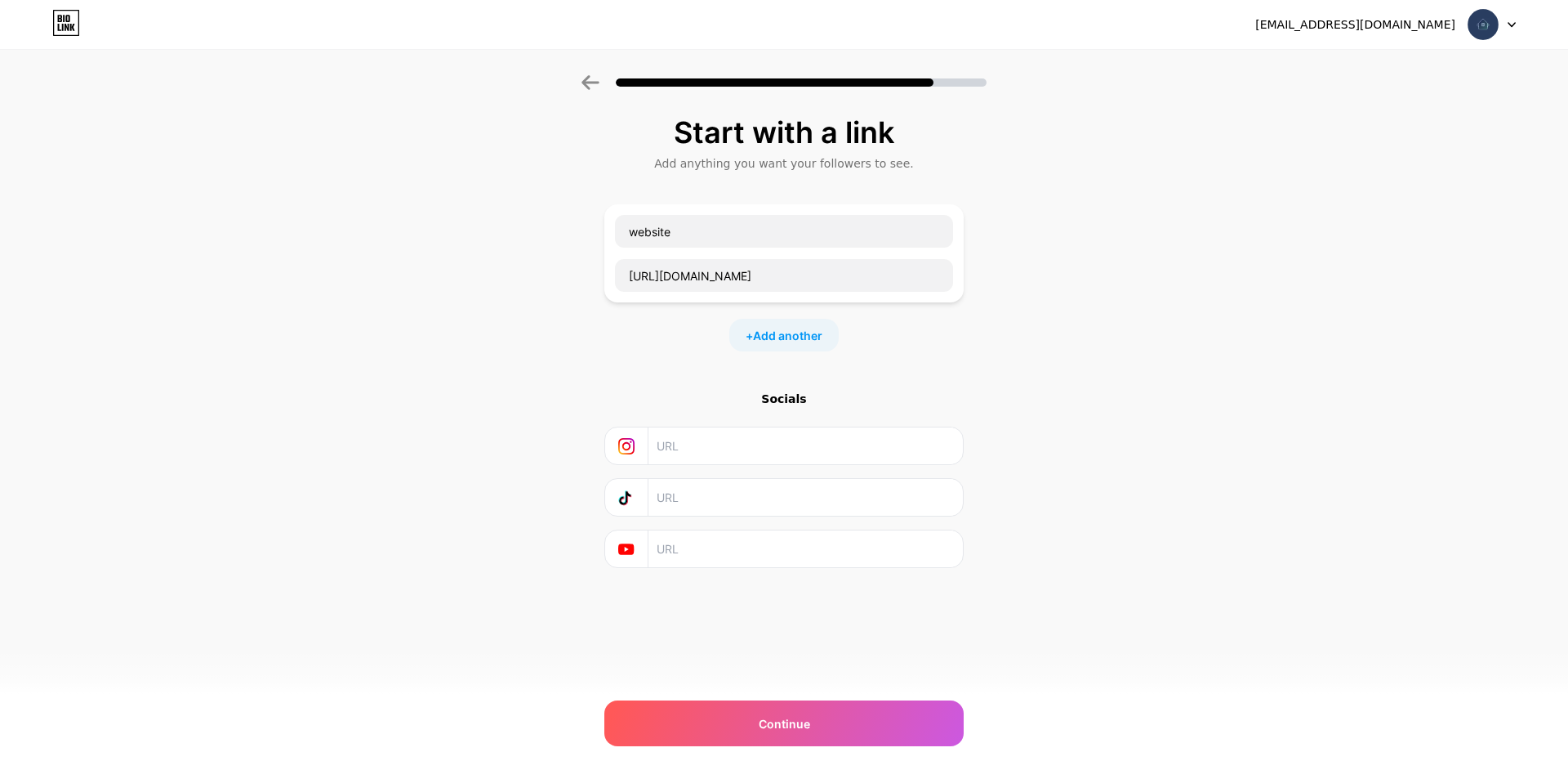
click at [790, 396] on div "Socials" at bounding box center [784, 399] width 359 height 16
click at [1068, 342] on div "Start with a link Add anything you want your followers to see. website https://…" at bounding box center [784, 362] width 1568 height 574
click at [1516, 25] on div "smhsmarthouse@gmail.com Logout" at bounding box center [784, 24] width 1568 height 30
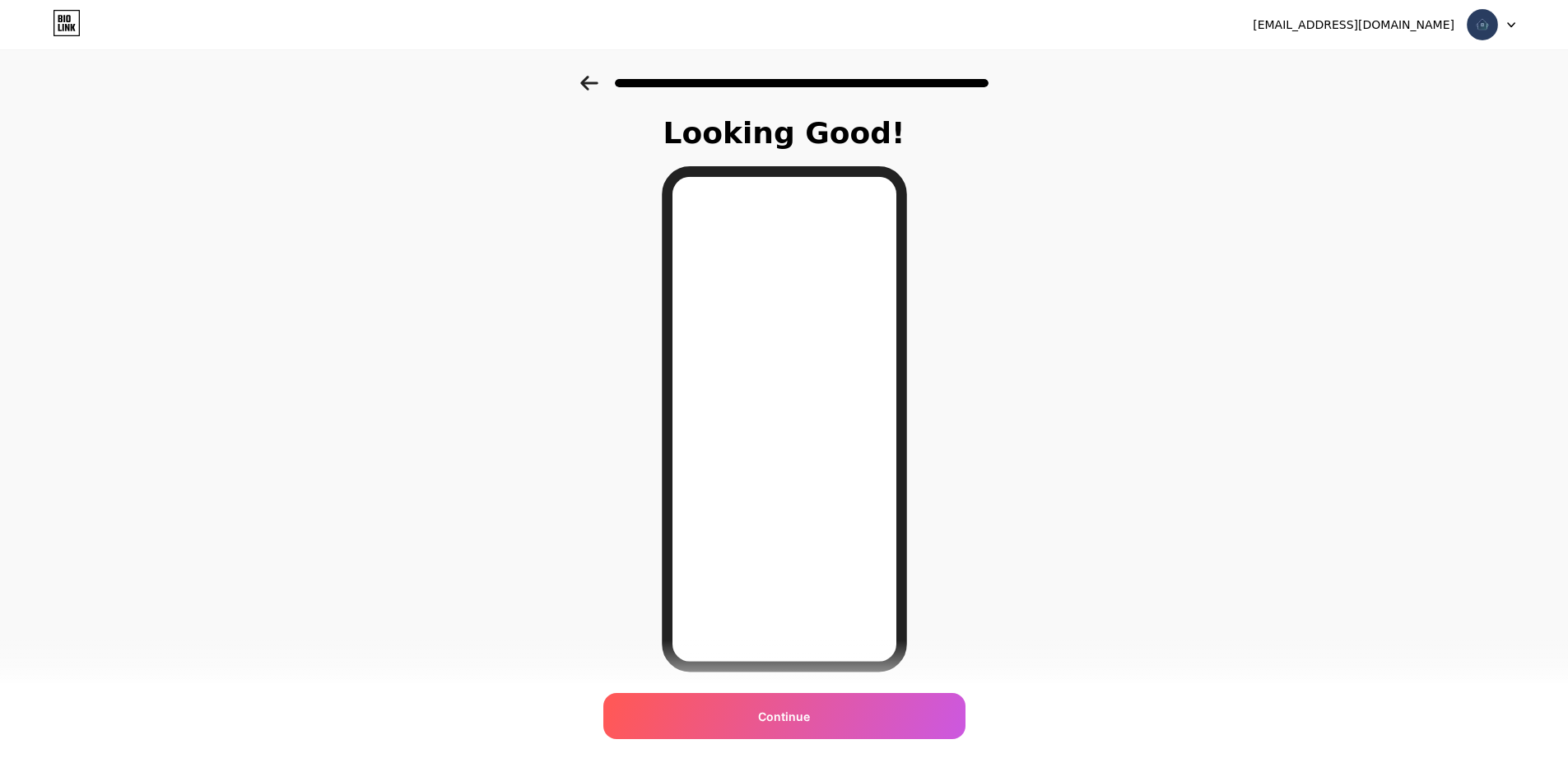
click at [1522, 24] on div "smhsmarthouse@gmail.com Logout" at bounding box center [784, 24] width 1568 height 30
click at [800, 716] on span "Continue" at bounding box center [783, 717] width 51 height 17
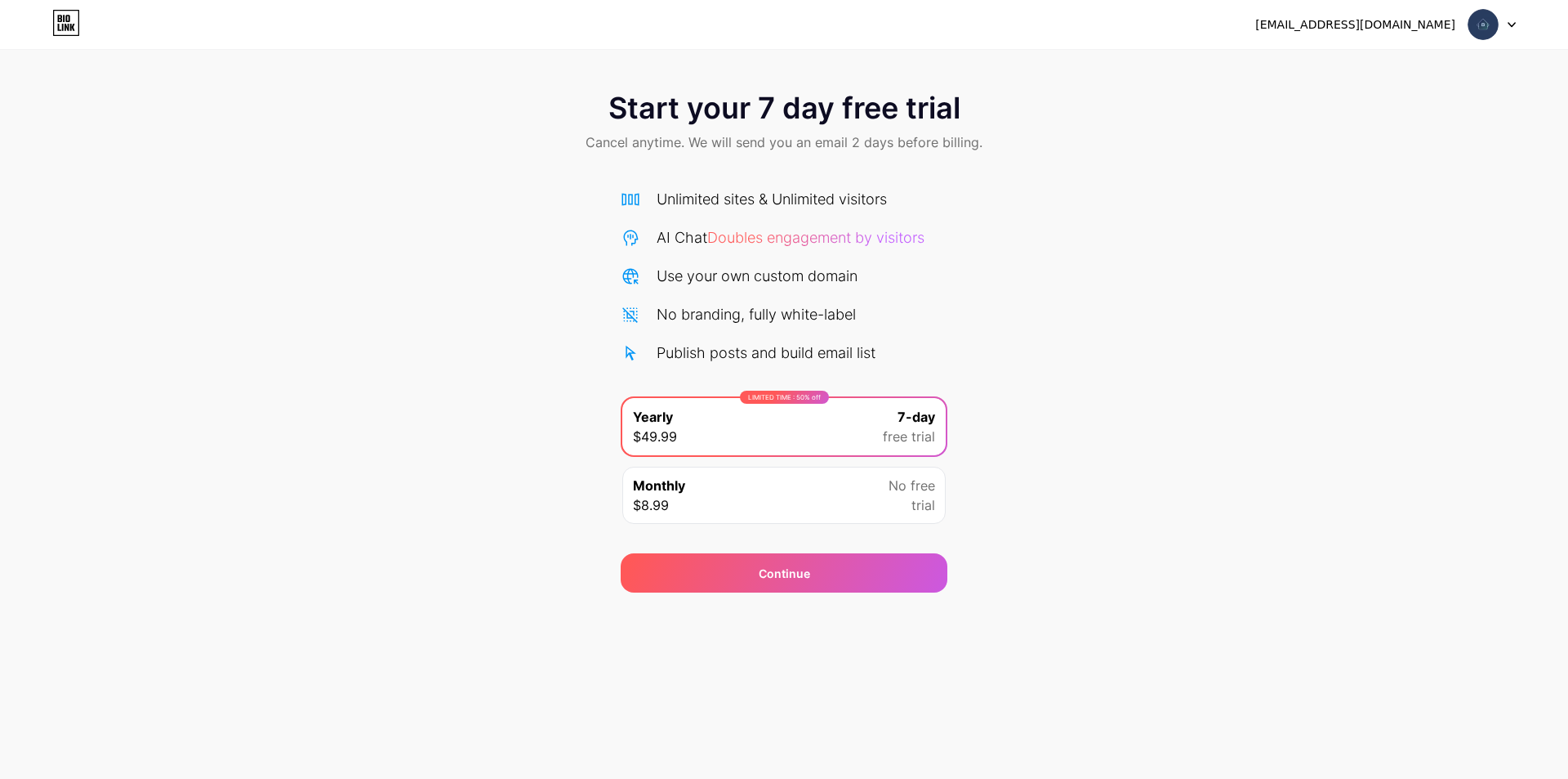
click at [1189, 434] on div "Start your 7 day free trial Cancel anytime. We will send you an email 2 days be…" at bounding box center [784, 333] width 1568 height 517
click at [1474, 19] on img at bounding box center [1483, 24] width 31 height 31
click at [1490, 19] on img at bounding box center [1483, 24] width 31 height 31
click at [1508, 19] on div at bounding box center [1491, 24] width 47 height 30
click at [1180, 255] on div "Start your 7 day free trial Cancel anytime. We will send you an email 2 days be…" at bounding box center [784, 333] width 1568 height 517
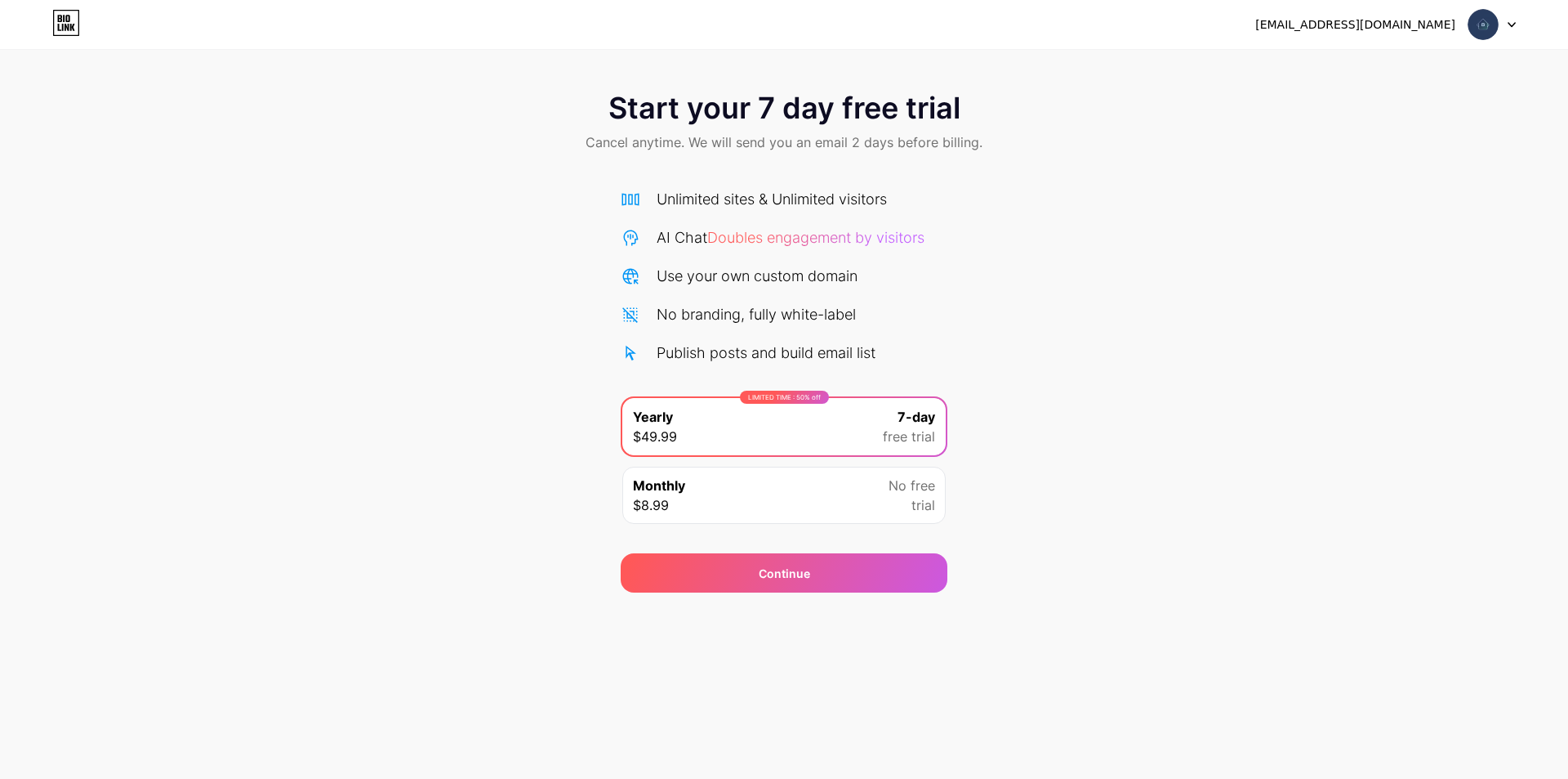
click at [1041, 417] on div "Start your 7 day free trial Cancel anytime. We will send you an email 2 days be…" at bounding box center [784, 333] width 1568 height 517
drag, startPoint x: 1057, startPoint y: 542, endPoint x: 616, endPoint y: 388, distance: 467.1
click at [1055, 543] on div "Start your 7 day free trial Cancel anytime. We will send you an email 2 days be…" at bounding box center [784, 333] width 1568 height 517
click at [1510, 33] on div at bounding box center [1491, 24] width 47 height 30
click at [1284, 182] on div "Start your 7 day free trial Cancel anytime. We will send you an email 2 days be…" at bounding box center [784, 333] width 1568 height 517
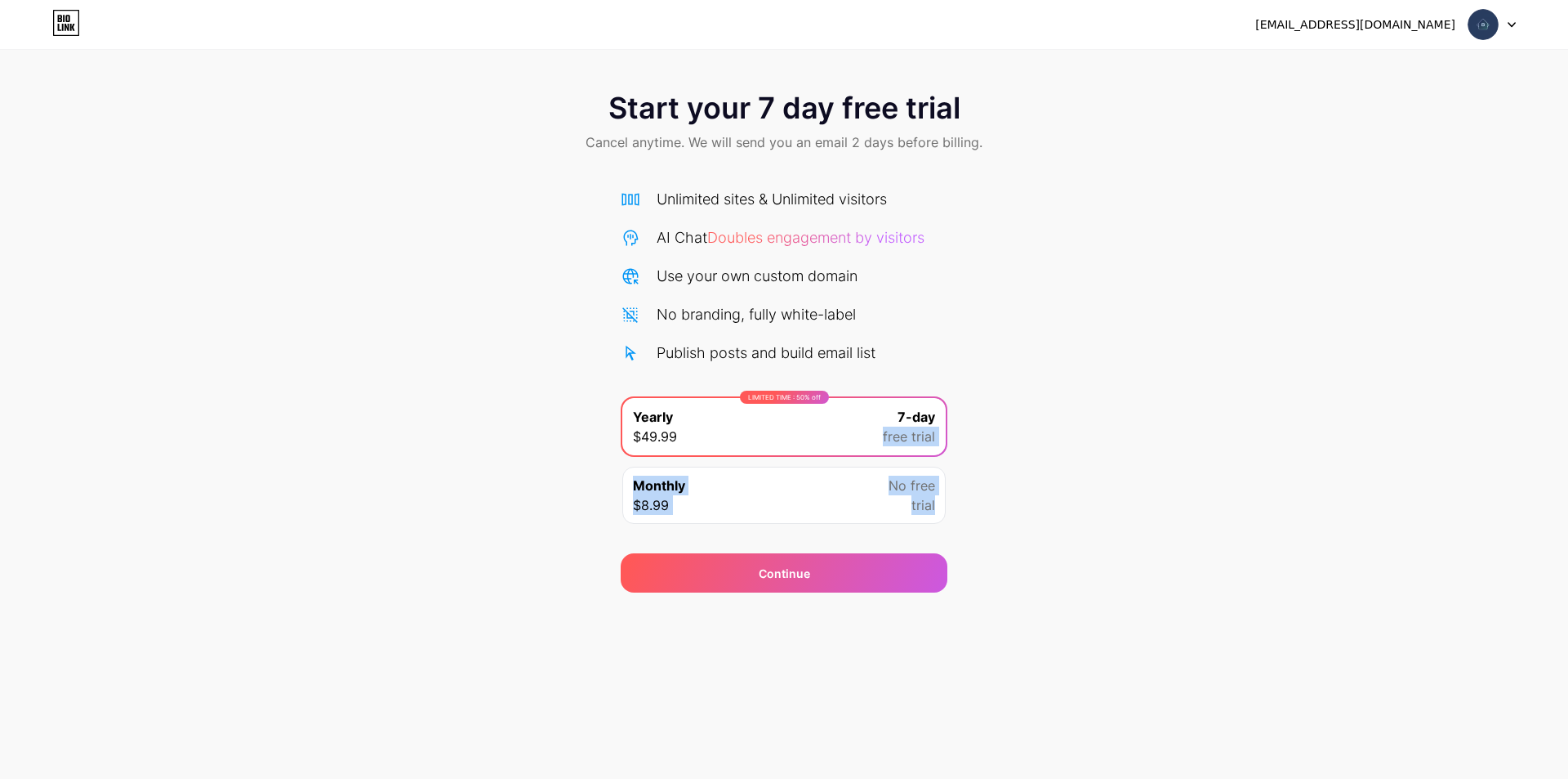
drag, startPoint x: 1075, startPoint y: 413, endPoint x: 1083, endPoint y: 495, distance: 82.4
click at [1083, 495] on div "Start your 7 day free trial Cancel anytime. We will send you an email 2 days be…" at bounding box center [784, 333] width 1568 height 517
click at [1249, 416] on div "Start your 7 day free trial Cancel anytime. We will send you an email 2 days be…" at bounding box center [784, 333] width 1568 height 517
click at [815, 481] on div "Monthly $8.99 No free trial" at bounding box center [784, 494] width 323 height 57
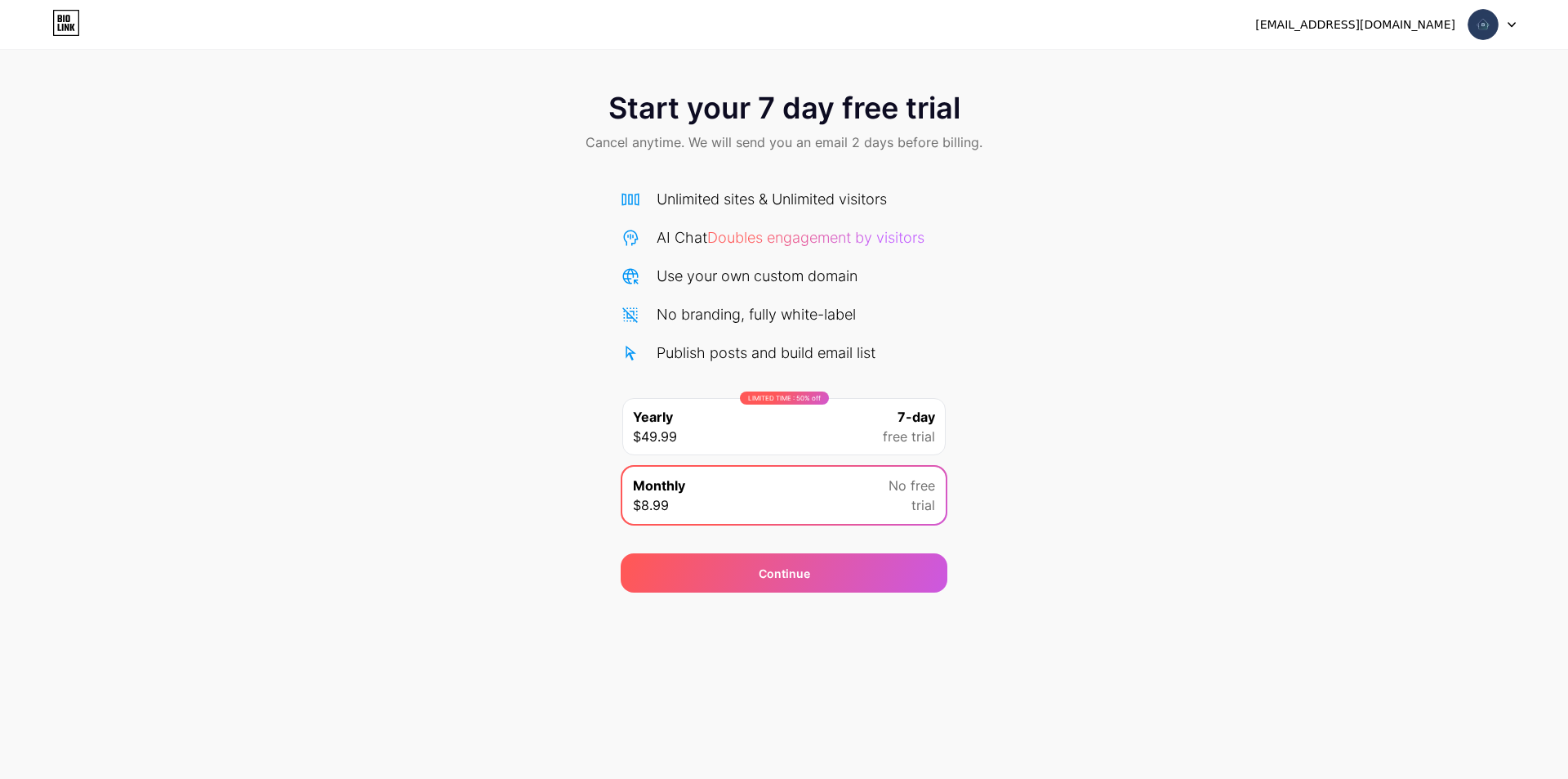
click at [1091, 481] on div "Start your 7 day free trial Cancel anytime. We will send you an email 2 days be…" at bounding box center [784, 333] width 1568 height 517
click at [856, 433] on div "LIMITED TIME : 50% off Yearly $49.99 7-day free trial" at bounding box center [784, 426] width 323 height 57
click at [437, 339] on div "Start your 7 day free trial Cancel anytime. We will send you an email 2 days be…" at bounding box center [784, 333] width 1568 height 517
click at [67, 23] on icon at bounding box center [65, 22] width 28 height 26
